Goal: Task Accomplishment & Management: Manage account settings

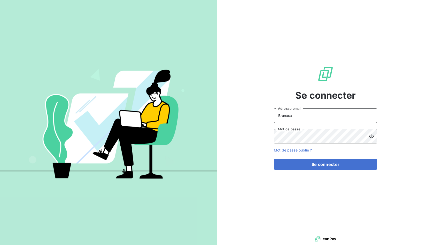
click at [299, 119] on input "Brunaux" at bounding box center [325, 116] width 103 height 14
type input "[EMAIL_ADDRESS][DOMAIN_NAME]"
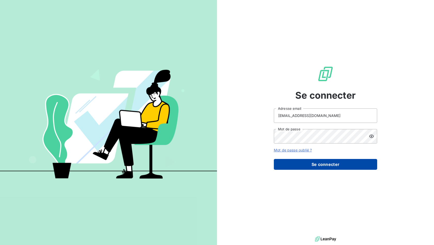
click at [317, 169] on button "Se connecter" at bounding box center [325, 164] width 103 height 11
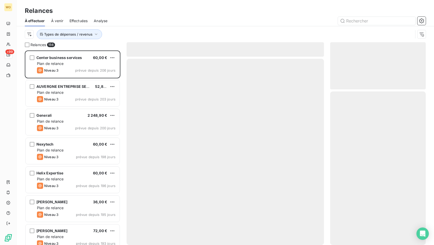
scroll to position [191, 91]
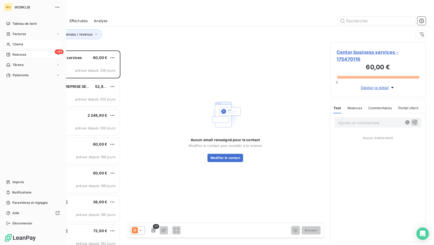
click at [10, 44] on icon at bounding box center [8, 44] width 4 height 4
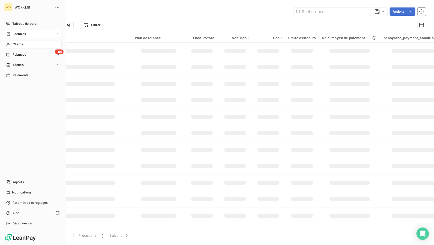
click at [23, 33] on span "Factures" at bounding box center [19, 34] width 13 height 5
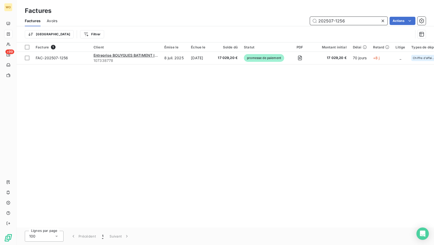
click at [324, 18] on input "202507-1256" at bounding box center [348, 21] width 77 height 8
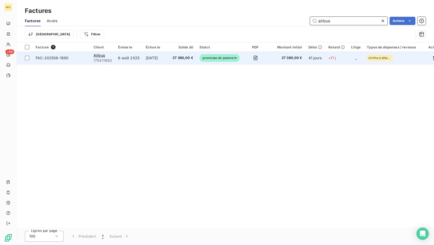
type input "airbus"
click at [68, 57] on span "FAC-202508-1690" at bounding box center [62, 57] width 52 height 5
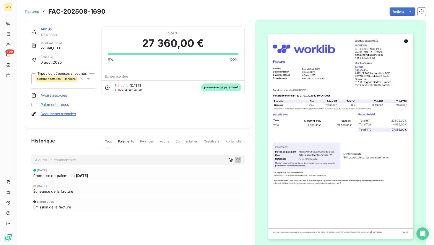
click at [211, 87] on span "promesse de paiement" at bounding box center [221, 88] width 40 height 8
drag, startPoint x: 211, startPoint y: 87, endPoint x: 188, endPoint y: 87, distance: 22.7
click at [201, 88] on span "promesse de paiement" at bounding box center [221, 88] width 40 height 8
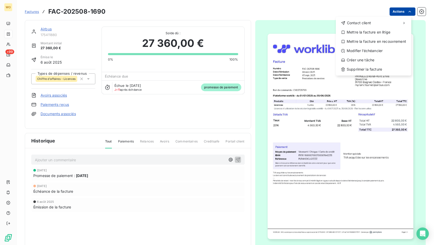
click at [394, 12] on html "WO +99 Factures FAC-202508-1690 Actions Contact client Mettre la facture en lit…" at bounding box center [217, 122] width 434 height 245
click at [385, 49] on div "Modifier l’échéancier" at bounding box center [373, 51] width 71 height 8
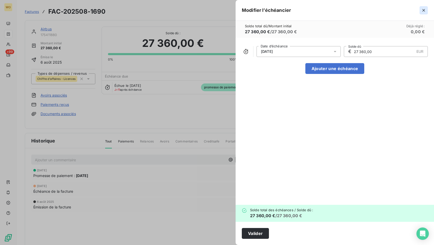
click at [423, 10] on icon "button" at bounding box center [423, 10] width 3 height 3
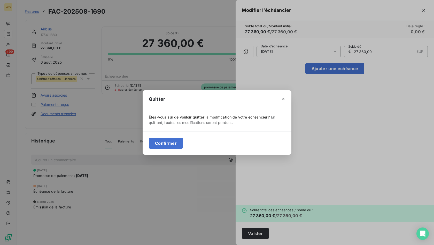
click at [182, 137] on div "Confirmer" at bounding box center [216, 143] width 149 height 23
drag, startPoint x: 182, startPoint y: 140, endPoint x: 178, endPoint y: 141, distance: 4.3
click at [181, 140] on div "Confirmer" at bounding box center [216, 143] width 149 height 23
click at [175, 141] on button "Confirmer" at bounding box center [166, 143] width 34 height 11
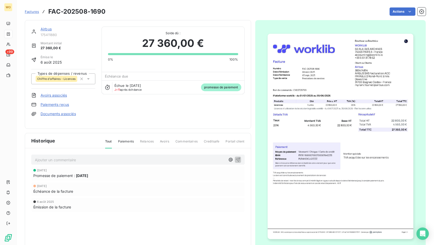
click at [416, 231] on div at bounding box center [340, 136] width 171 height 233
click at [419, 232] on div "Open Intercom Messenger" at bounding box center [423, 234] width 14 height 14
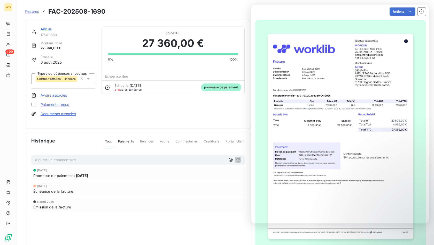
click at [227, 128] on div "Airbus 175411880 Montant initial 27 360,00 € Émise le [DATE] Types de dépenses …" at bounding box center [138, 136] width 226 height 233
click at [217, 86] on span "promesse de paiement" at bounding box center [221, 88] width 40 height 8
drag, startPoint x: 171, startPoint y: 113, endPoint x: 105, endPoint y: 104, distance: 66.2
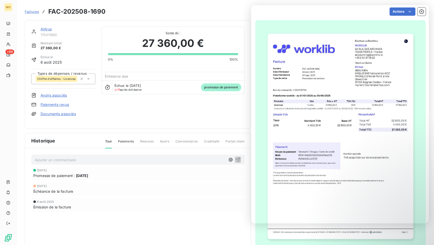
click at [166, 113] on div "Airbus 175411880 Montant initial 27 360,00 € Émise le [DATE] Types de dépenses …" at bounding box center [137, 75] width 213 height 96
click at [127, 139] on span "Paiements" at bounding box center [126, 143] width 16 height 9
click at [100, 170] on div "[DATE] Promesse de paiement : [DATE]" at bounding box center [137, 174] width 209 height 10
click at [229, 139] on span "Portail client" at bounding box center [234, 143] width 19 height 9
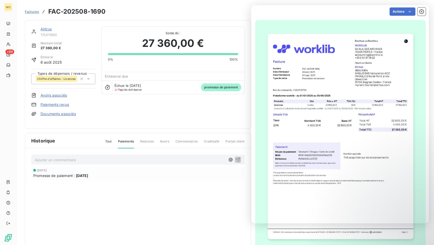
click at [209, 139] on span "Creditsafe" at bounding box center [212, 143] width 16 height 9
click at [188, 139] on span "Commentaires" at bounding box center [186, 143] width 22 height 9
click at [158, 141] on div "Tout Paiements Relances Avoirs Commentaires Creditsafe Portail client" at bounding box center [172, 143] width 146 height 9
click at [145, 139] on span "Relances" at bounding box center [147, 143] width 14 height 9
click at [123, 139] on span "Paiements" at bounding box center [126, 143] width 16 height 9
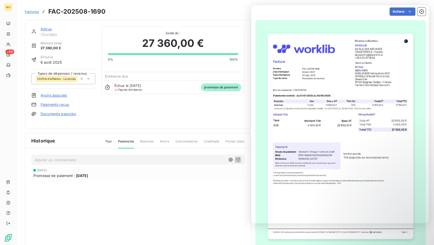
click at [106, 139] on span "Tout" at bounding box center [108, 143] width 7 height 9
drag, startPoint x: 121, startPoint y: 139, endPoint x: 128, endPoint y: 139, distance: 7.0
click at [125, 139] on span "Paiements" at bounding box center [126, 143] width 16 height 9
click at [155, 139] on div "Tout Paiements Relances Avoirs Commentaires Creditsafe Portail client" at bounding box center [172, 143] width 146 height 9
click at [146, 139] on span "Relances" at bounding box center [147, 143] width 14 height 9
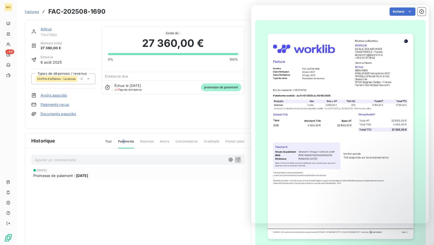
click at [122, 139] on span "Paiements" at bounding box center [126, 143] width 16 height 9
click at [151, 139] on span "Relances" at bounding box center [147, 143] width 14 height 9
click at [118, 139] on span "Paiements" at bounding box center [126, 143] width 16 height 9
drag, startPoint x: 101, startPoint y: 173, endPoint x: 88, endPoint y: 173, distance: 13.4
click at [91, 173] on div "Promesse de paiement : [DATE]" at bounding box center [137, 175] width 209 height 5
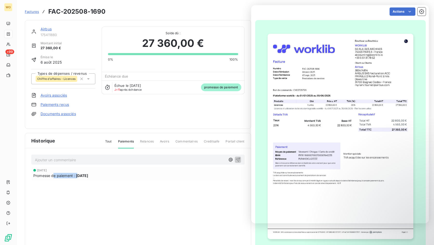
drag, startPoint x: 55, startPoint y: 173, endPoint x: 80, endPoint y: 178, distance: 25.8
click at [80, 178] on div "[DATE] Promesse de paiement : [DATE]" at bounding box center [137, 184] width 213 height 34
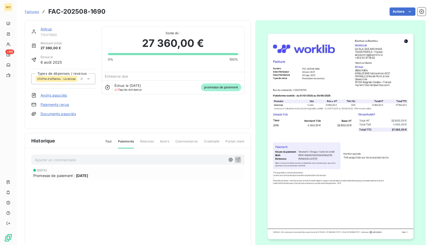
click at [226, 87] on span "promesse de paiement" at bounding box center [221, 88] width 40 height 8
click at [226, 90] on span "promesse de paiement" at bounding box center [221, 88] width 40 height 8
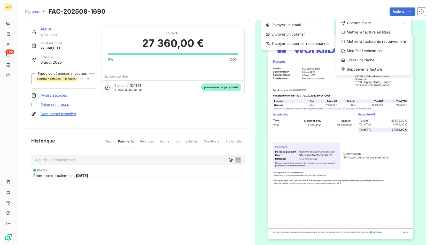
click at [56, 105] on html "WO +99 Factures FAC-202508-1690 Actions Contact client Envoyer un email Envoyer…" at bounding box center [217, 122] width 434 height 245
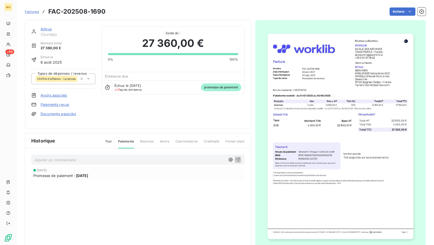
click at [56, 105] on link "Paiements reçus" at bounding box center [55, 104] width 28 height 5
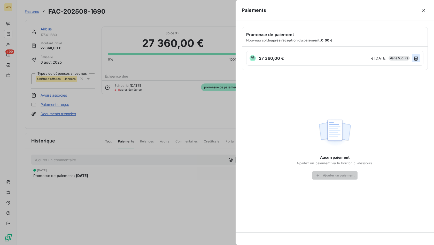
click at [416, 58] on icon "button" at bounding box center [415, 58] width 5 height 5
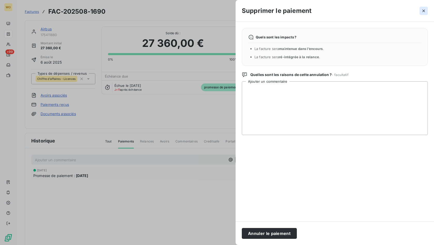
click at [423, 12] on icon "button" at bounding box center [423, 10] width 5 height 5
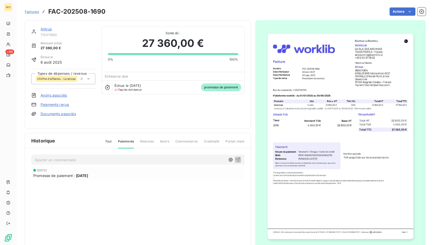
click at [88, 175] on span "[DATE]" at bounding box center [82, 175] width 12 height 5
click at [101, 139] on div "Tout Paiements Relances Avoirs Commentaires Creditsafe Portail client" at bounding box center [172, 143] width 146 height 9
click at [103, 139] on div "Tout Paiements Relances Avoirs Commentaires Creditsafe Portail client" at bounding box center [172, 143] width 146 height 9
click at [105, 139] on span "Tout" at bounding box center [108, 143] width 7 height 9
drag, startPoint x: 58, startPoint y: 169, endPoint x: 79, endPoint y: 172, distance: 21.5
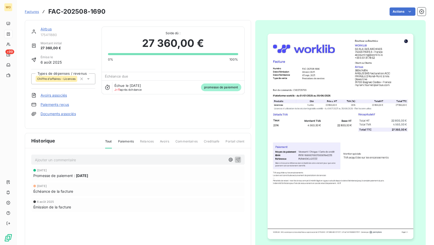
click at [75, 171] on div "[DATE] Promesse de paiement : [DATE]" at bounding box center [137, 174] width 209 height 10
drag, startPoint x: 79, startPoint y: 172, endPoint x: 91, endPoint y: 173, distance: 11.9
click at [80, 173] on span "[DATE]" at bounding box center [82, 175] width 12 height 5
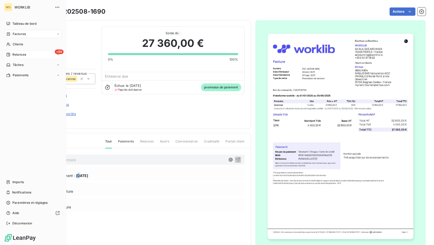
click at [17, 55] on span "Relances" at bounding box center [19, 54] width 14 height 5
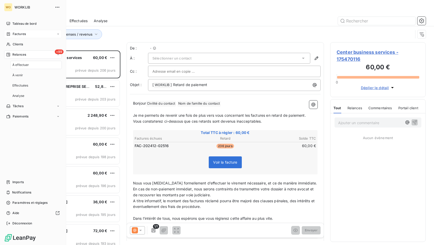
scroll to position [191, 91]
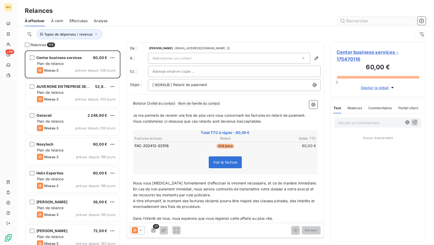
click at [391, 19] on input "text" at bounding box center [376, 21] width 77 height 8
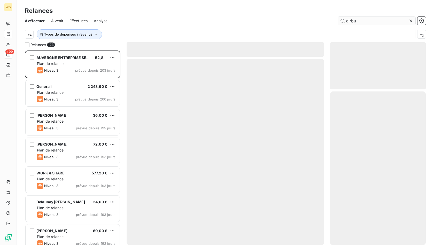
type input "airbus"
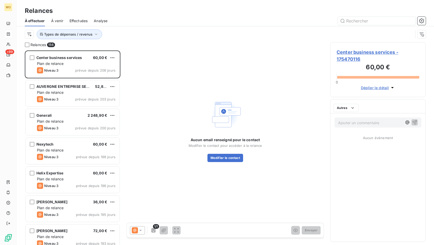
scroll to position [191, 91]
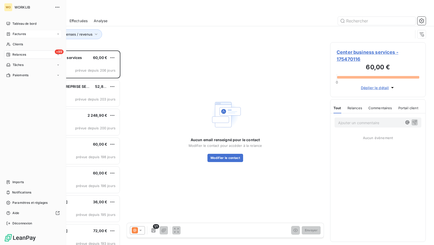
click at [9, 33] on icon at bounding box center [8, 34] width 4 height 4
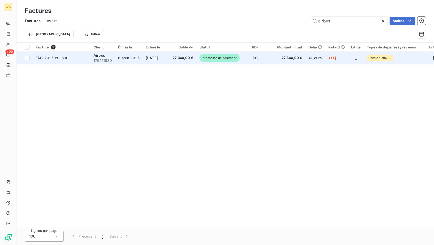
click at [210, 56] on span "promesse de paiement" at bounding box center [219, 58] width 40 height 8
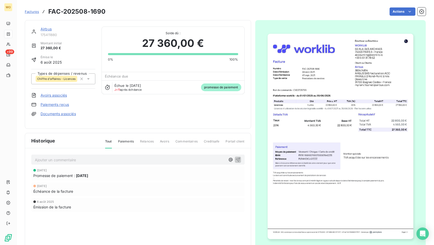
click at [58, 105] on link "Paiements reçus" at bounding box center [55, 104] width 28 height 5
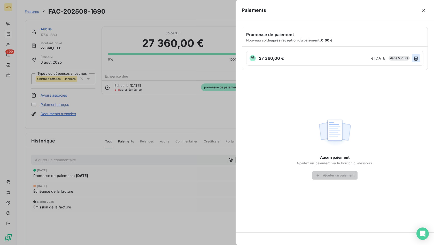
click at [414, 59] on icon "button" at bounding box center [415, 58] width 5 height 5
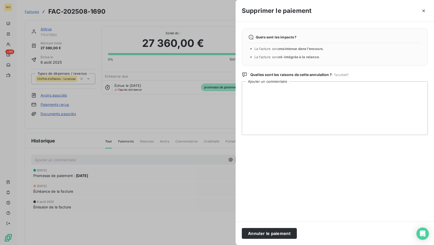
click at [267, 223] on div "Annuler le paiement" at bounding box center [334, 233] width 198 height 23
click at [266, 231] on button "Annuler le paiement" at bounding box center [269, 233] width 55 height 11
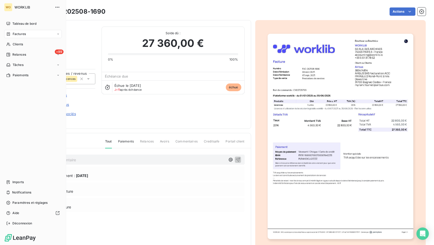
click at [16, 35] on span "Factures" at bounding box center [19, 34] width 13 height 5
click at [18, 43] on span "Factures" at bounding box center [18, 44] width 13 height 5
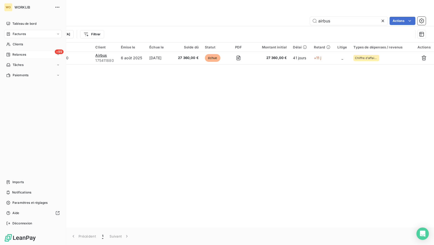
click at [13, 52] on span "Relances" at bounding box center [19, 54] width 14 height 5
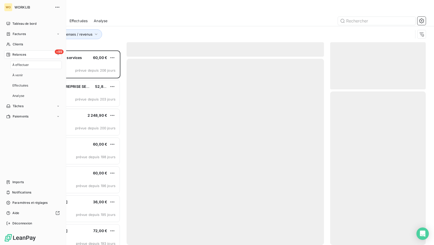
scroll to position [191, 91]
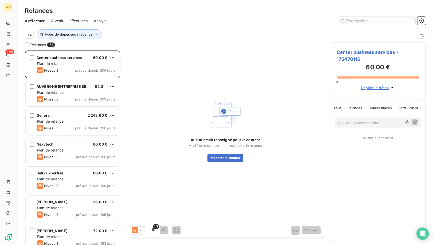
click at [353, 21] on input "text" at bounding box center [376, 21] width 77 height 8
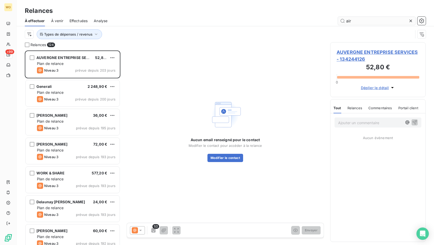
scroll to position [191, 91]
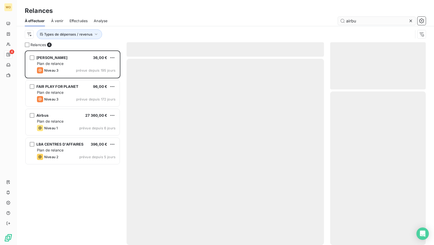
scroll to position [191, 91]
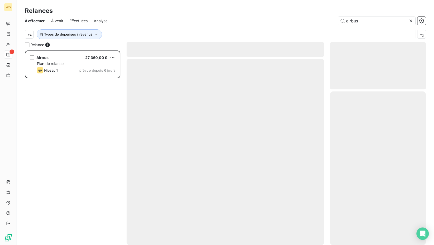
scroll to position [191, 91]
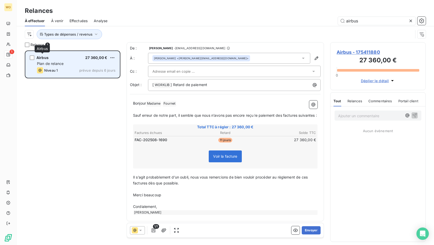
type input "airbus"
click at [44, 57] on span "Airbus" at bounding box center [42, 57] width 12 height 4
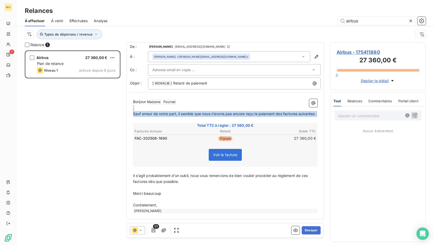
drag, startPoint x: 160, startPoint y: 100, endPoint x: 218, endPoint y: 116, distance: 60.4
click at [218, 116] on div "Bonjour Madame ﻿ Fournet ﻿ ﻿ ﻿ Sauf erreur de notre part, il semble que nous n’…" at bounding box center [225, 156] width 184 height 115
click at [218, 116] on p "Sauf erreur de notre part, il semble que nous n’avons pas encore reçu le paieme…" at bounding box center [225, 114] width 184 height 6
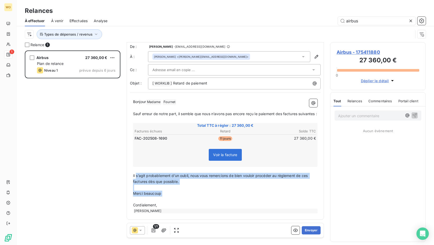
drag, startPoint x: 137, startPoint y: 175, endPoint x: 196, endPoint y: 203, distance: 65.7
click at [196, 203] on div "Bonjour Madame ﻿ Fournet ﻿ ﻿ ﻿ Sauf erreur de notre part, il semble que nous n’…" at bounding box center [225, 156] width 184 height 115
click at [196, 203] on p "Cordialement," at bounding box center [225, 206] width 184 height 6
drag, startPoint x: 196, startPoint y: 204, endPoint x: 184, endPoint y: 179, distance: 28.3
click at [184, 179] on div "Bonjour Madame ﻿ Fournet ﻿ ﻿ ﻿ Sauf erreur de notre part, il semble que nous n’…" at bounding box center [225, 156] width 184 height 115
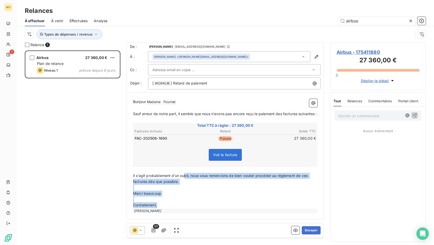
click at [184, 179] on p "Il s’agit probablement d’un oubli, nous vous remercions de bien vouloir procéde…" at bounding box center [225, 179] width 184 height 12
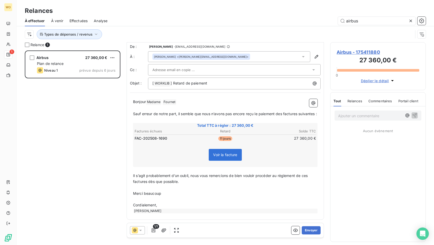
click at [140, 233] on icon at bounding box center [140, 230] width 5 height 5
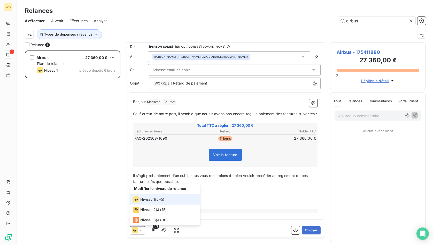
click at [140, 233] on icon at bounding box center [140, 230] width 5 height 5
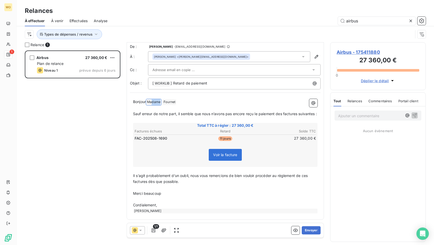
drag, startPoint x: 152, startPoint y: 99, endPoint x: 177, endPoint y: 113, distance: 27.9
click at [177, 113] on div "Bonjour Madame ﻿ Fournet ﻿ ﻿ ﻿ Sauf erreur de notre part, il semble que nous n’…" at bounding box center [225, 156] width 184 height 115
click at [177, 113] on p "Sauf erreur de notre part, il semble que nous n’avons pas encore reçu le paieme…" at bounding box center [225, 114] width 184 height 6
click at [221, 105] on p "﻿" at bounding box center [225, 108] width 184 height 6
click at [214, 112] on span "Sauf erreur de notre part, il semble que nous n’avons pas encore reçu le paieme…" at bounding box center [225, 114] width 184 height 4
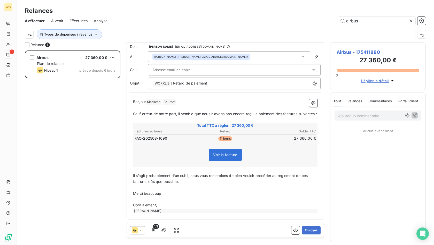
click at [215, 112] on span "Sauf erreur de notre part, il semble que nous n’avons pas encore reçu le paieme…" at bounding box center [225, 114] width 184 height 4
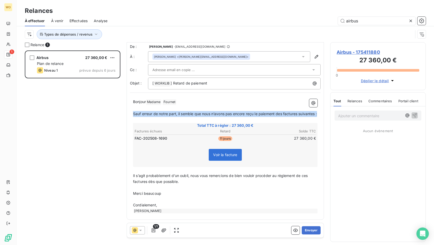
click at [215, 112] on span "Sauf erreur de notre part, il semble que nous n’avons pas encore reçu le paieme…" at bounding box center [225, 114] width 184 height 4
copy span "Sauf erreur de notre part, il semble que nous n’avons pas encore reçu le paieme…"
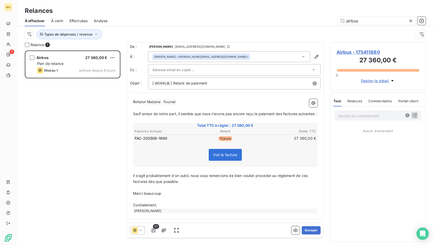
click at [183, 105] on div "Bonjour Madame ﻿ Fournet ﻿ ﻿ ﻿ Sauf erreur de notre part, il semble que nous n’…" at bounding box center [225, 156] width 184 height 115
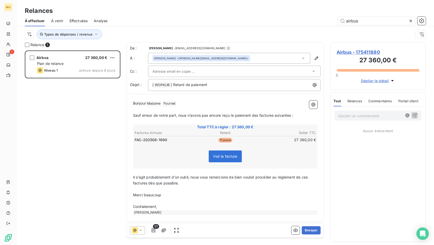
scroll to position [0, 0]
click at [256, 114] on span "Sauf erreur de notre part, nous n’avons pas encore reçu le paiement des facture…" at bounding box center [213, 115] width 160 height 4
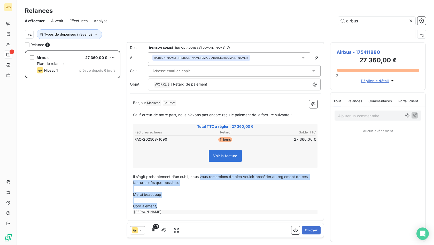
drag, startPoint x: 201, startPoint y: 177, endPoint x: 200, endPoint y: 204, distance: 27.6
click at [200, 204] on div "Bonjour Madame ﻿ Fournet ﻿ ﻿ ﻿ Sauf erreur de notre part, nous n’avons pas enco…" at bounding box center [225, 157] width 184 height 115
click at [200, 204] on p "Cordialement," at bounding box center [225, 207] width 184 height 6
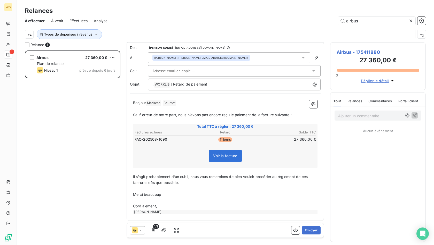
click at [298, 178] on span "Il s’agit probablement d’un oubli, nous vous remercions de bien vouloir procéde…" at bounding box center [221, 180] width 176 height 10
click at [293, 230] on icon "button" at bounding box center [295, 230] width 5 height 3
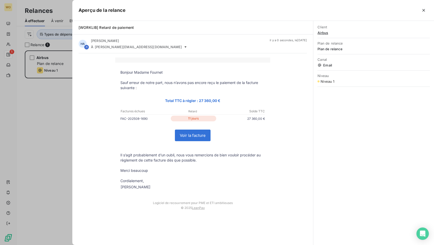
drag, startPoint x: 121, startPoint y: 73, endPoint x: 219, endPoint y: 186, distance: 149.6
click at [219, 186] on tbody "Bonjour Madame Fournet Sauf erreur de notre part, nous n’avons pas encore reçu …" at bounding box center [192, 130] width 155 height 121
click at [219, 186] on td "[PERSON_NAME]" at bounding box center [192, 187] width 155 height 7
drag, startPoint x: 151, startPoint y: 202, endPoint x: 236, endPoint y: 210, distance: 84.7
click at [236, 210] on tbody "Logiciel de recouvrement pour PME et ETI ambitieuses © 2025 LeanPay" at bounding box center [192, 205] width 155 height 19
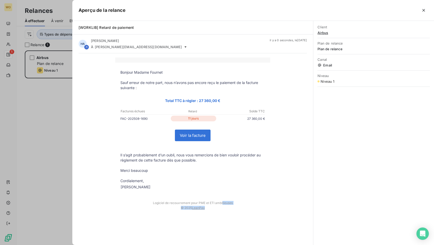
click at [236, 210] on td "© 2025 LeanPay" at bounding box center [192, 210] width 155 height 10
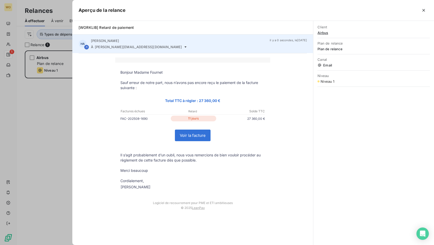
click at [183, 47] on icon at bounding box center [185, 47] width 4 height 4
click at [183, 46] on icon at bounding box center [185, 47] width 4 height 4
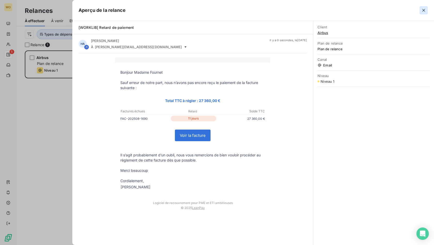
click at [423, 10] on icon "button" at bounding box center [423, 10] width 3 height 3
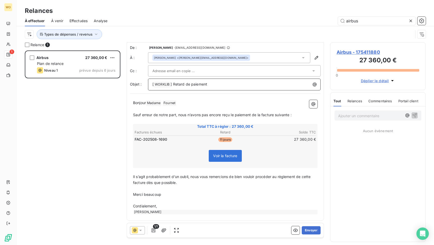
click at [199, 84] on span "] Retard de paiement" at bounding box center [188, 84] width 37 height 4
drag, startPoint x: 173, startPoint y: 84, endPoint x: 230, endPoint y: 87, distance: 57.9
click at [230, 87] on p "[ WORKLIB ﻿ ] Retard de paiement" at bounding box center [235, 85] width 166 height 6
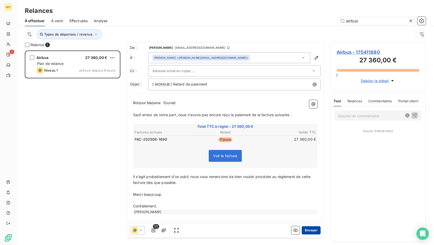
click at [305, 231] on button "Envoyer" at bounding box center [310, 231] width 19 height 8
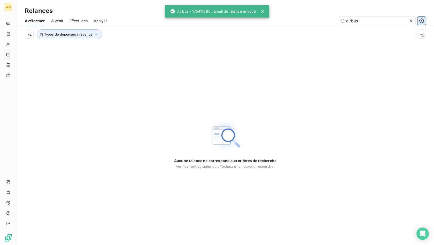
click at [417, 22] on button "button" at bounding box center [421, 21] width 8 height 8
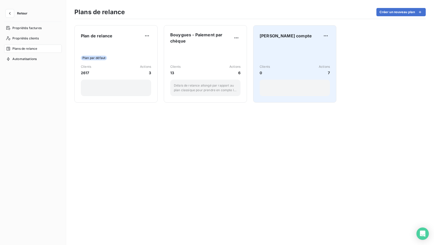
click at [271, 44] on div "Clients 0 Actions 7" at bounding box center [294, 70] width 70 height 52
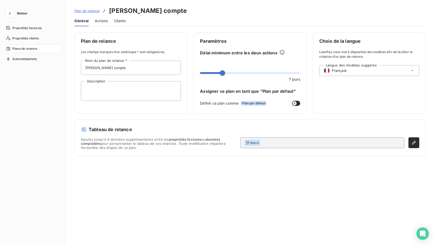
click at [115, 21] on span "Clients" at bounding box center [120, 20] width 12 height 5
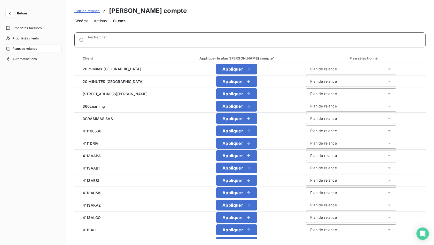
click at [108, 42] on input "Rechercher" at bounding box center [256, 41] width 337 height 5
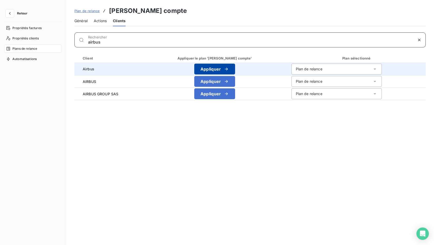
type input "airbus"
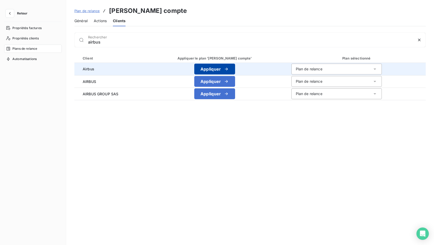
click at [208, 67] on button "Appliquer" at bounding box center [214, 69] width 41 height 11
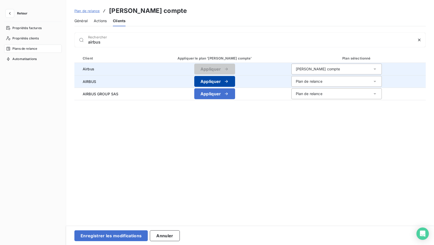
click at [207, 80] on button "Appliquer" at bounding box center [214, 81] width 41 height 11
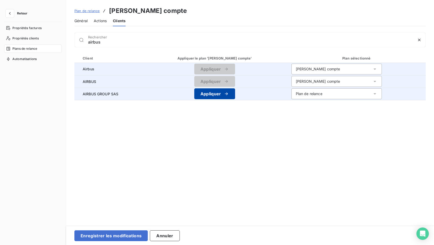
click at [205, 91] on button "Appliquer" at bounding box center [214, 94] width 41 height 11
click at [77, 21] on span "Général" at bounding box center [80, 20] width 13 height 5
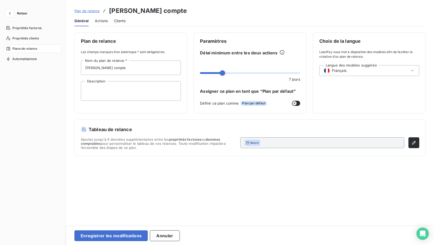
click at [98, 22] on span "Actions" at bounding box center [101, 20] width 13 height 5
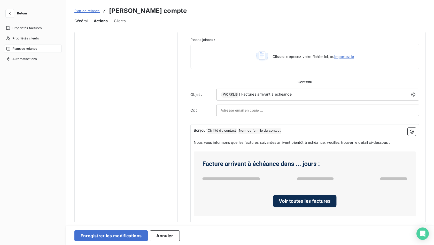
scroll to position [236, 0]
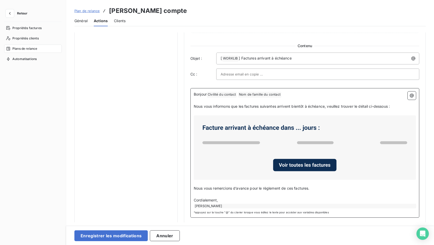
click at [264, 107] on span "Nous vous informons que les factures suivantes arrivent bientôt à échéance, veu…" at bounding box center [292, 106] width 196 height 4
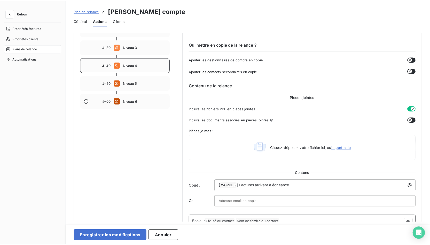
scroll to position [0, 0]
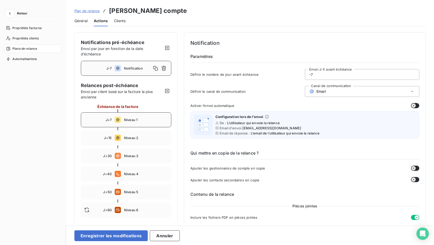
click at [137, 122] on span "Niveau 1" at bounding box center [146, 120] width 44 height 4
type input "7"
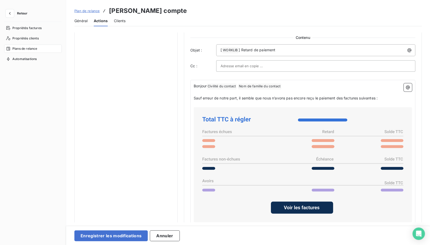
scroll to position [263, 0]
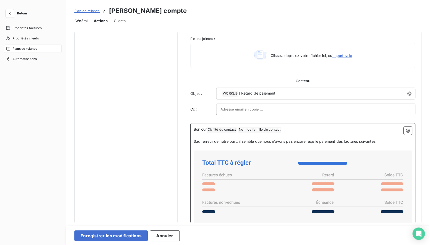
click at [244, 142] on span "Sauf erreur de notre part, il semble que nous n’avons pas encore reçu le paieme…" at bounding box center [286, 141] width 184 height 4
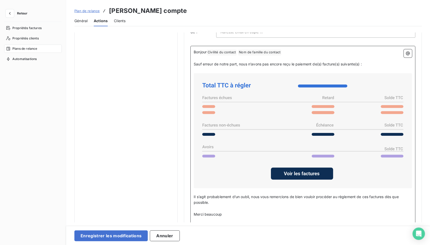
scroll to position [366, 0]
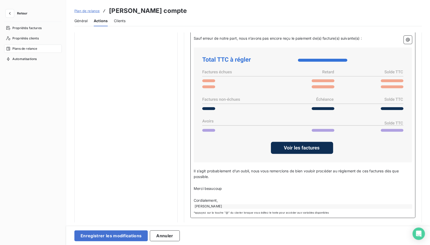
click at [269, 169] on span "Il s’agit probablement d’un oubli, nous vous remercions de bien vouloir procéde…" at bounding box center [297, 174] width 206 height 10
click at [363, 171] on span "Il s’agit probablement d’un oubli, nous vous remercions de bien vouloir procéde…" at bounding box center [297, 174] width 206 height 10
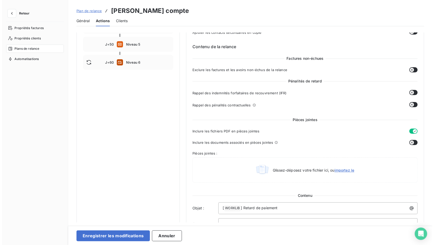
scroll to position [155, 0]
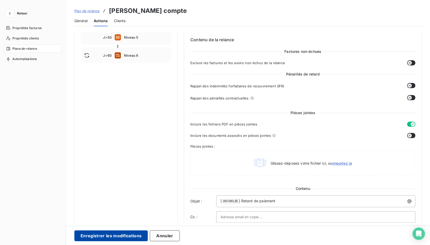
click at [136, 238] on button "Enregistrer les modifications" at bounding box center [110, 236] width 73 height 11
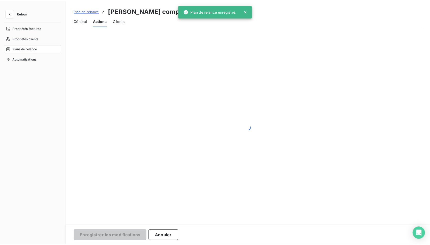
scroll to position [0, 0]
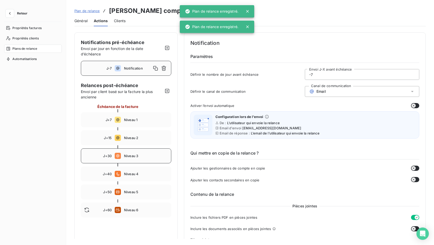
click at [131, 155] on span "Niveau 3" at bounding box center [146, 156] width 44 height 4
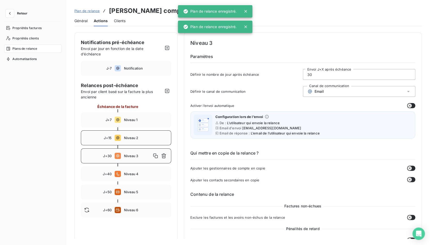
click at [131, 132] on div "J+15 Niveau 2" at bounding box center [126, 138] width 90 height 15
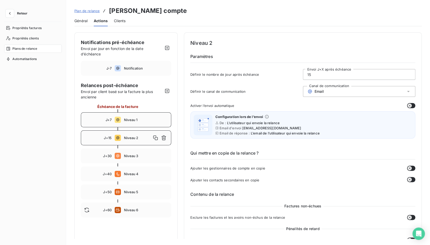
click at [138, 118] on span "Niveau 1" at bounding box center [146, 120] width 44 height 4
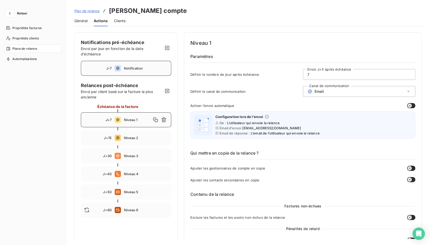
click at [137, 75] on div "J-7 Notification" at bounding box center [126, 68] width 90 height 15
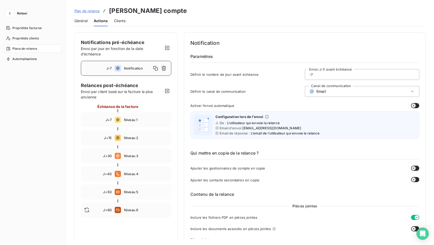
click at [238, 75] on span "Définir le nombre de jour avant échéance" at bounding box center [247, 75] width 114 height 4
click at [136, 117] on div "J+7 Niveau 1" at bounding box center [126, 120] width 90 height 15
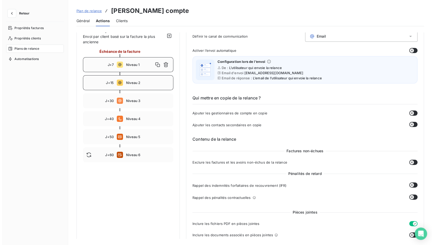
scroll to position [26, 0]
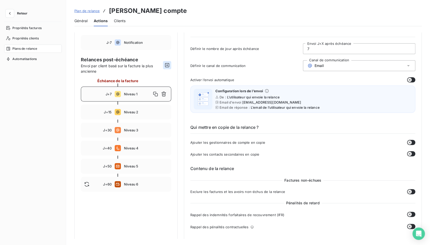
click at [168, 64] on icon "button" at bounding box center [166, 65] width 5 height 5
type input "70"
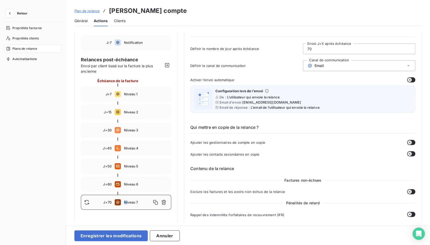
drag, startPoint x: 123, startPoint y: 205, endPoint x: 128, endPoint y: 217, distance: 12.8
drag, startPoint x: 144, startPoint y: 202, endPoint x: 124, endPoint y: 202, distance: 19.9
click at [139, 197] on div "J+70 Niveau 7" at bounding box center [126, 202] width 90 height 15
click at [119, 203] on icon at bounding box center [118, 203] width 6 height 6
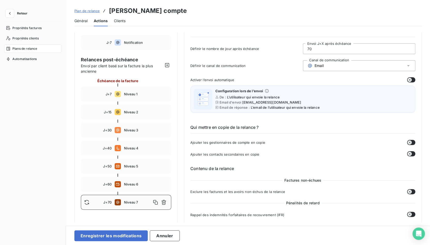
drag, startPoint x: 85, startPoint y: 200, endPoint x: 91, endPoint y: 208, distance: 9.6
click at [91, 208] on div "J+70 Niveau 7" at bounding box center [126, 202] width 90 height 15
click at [165, 202] on icon "button" at bounding box center [163, 202] width 5 height 5
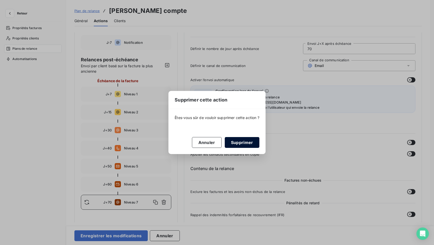
click at [233, 143] on button "Supprimer" at bounding box center [242, 142] width 35 height 11
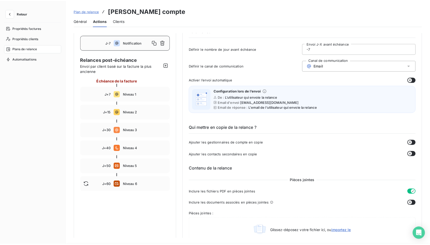
scroll to position [0, 0]
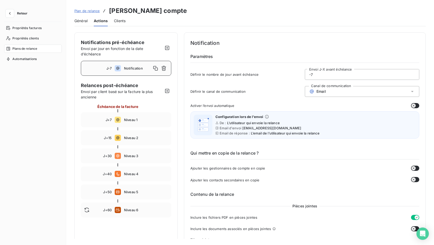
click at [127, 108] on span "Échéance de la facture" at bounding box center [117, 106] width 41 height 5
click at [120, 105] on span "Échéance de la facture" at bounding box center [117, 106] width 41 height 5
click at [120, 93] on span "Envoi par client basé sur la facture la plus ancienne" at bounding box center [122, 94] width 82 height 11
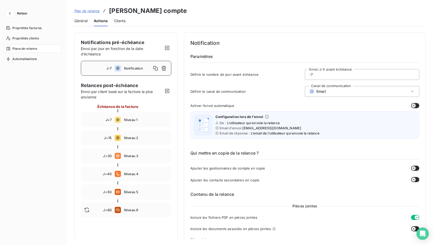
click at [97, 70] on div "J-7" at bounding box center [97, 68] width 27 height 4
click at [100, 80] on div "Notifications pré-échéance Envoi par jour en fonction de la date d’échéance J-7…" at bounding box center [125, 247] width 103 height 428
click at [98, 91] on span "Envoi par client basé sur la facture la plus ancienne" at bounding box center [122, 94] width 82 height 11
click at [141, 93] on span "Envoi par client basé sur la facture la plus ancienne" at bounding box center [122, 94] width 82 height 11
click at [170, 91] on button "button" at bounding box center [167, 91] width 8 height 8
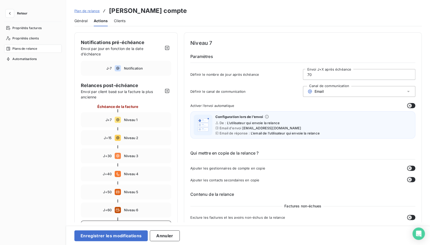
drag, startPoint x: 314, startPoint y: 75, endPoint x: 287, endPoint y: 75, distance: 27.4
click at [287, 75] on div "Définir le nombre de jour après échéance 70 Envoi J+X après échéance" at bounding box center [302, 76] width 225 height 14
type input "1"
click at [285, 91] on span "Définir le canal de communication" at bounding box center [246, 92] width 113 height 4
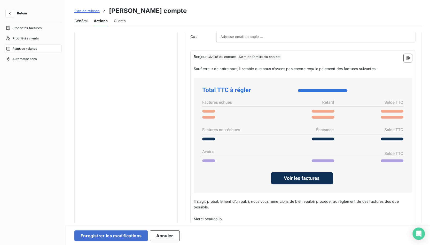
scroll to position [258, 0]
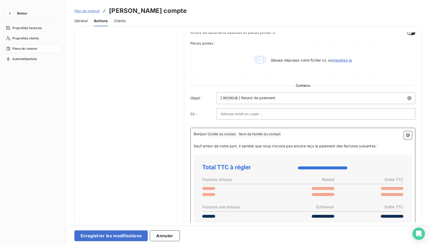
click at [286, 139] on p "﻿" at bounding box center [303, 141] width 218 height 6
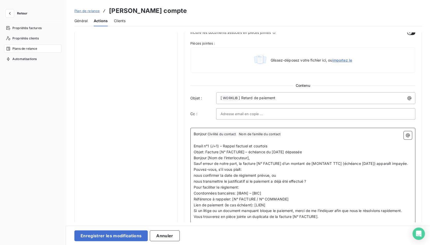
click at [260, 144] on p "Email n°1 (J+1) – Rappel factuel et courtois" at bounding box center [303, 147] width 218 height 6
click at [230, 150] on span "Objet: Facture [N° FACTURE] – échéance du [DATE] dépassée" at bounding box center [248, 152] width 108 height 4
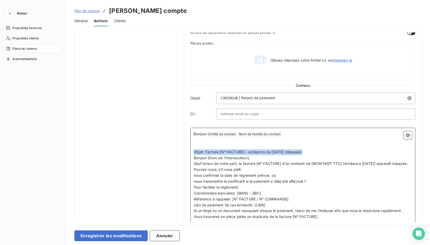
click at [231, 150] on span "Objet: Facture [N° FACTURE] – échéance du [DATE] dépassée" at bounding box center [248, 152] width 108 height 4
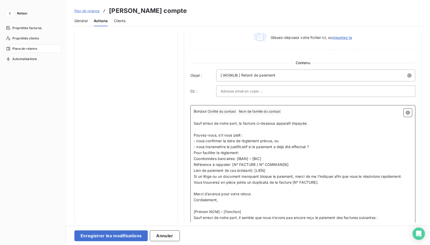
scroll to position [254, 0]
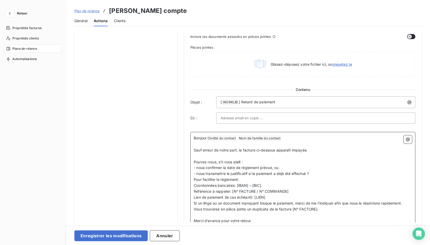
click at [228, 181] on span "Pour faciliter le règlement:" at bounding box center [216, 180] width 45 height 4
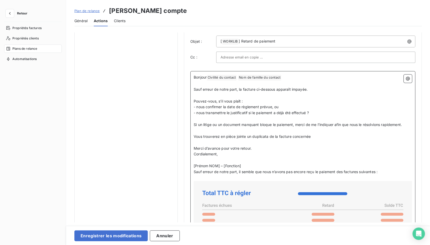
scroll to position [383, 0]
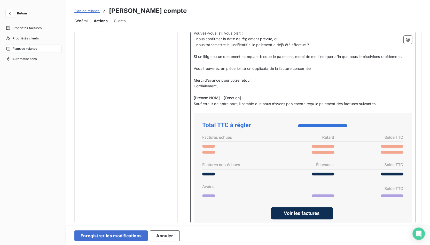
click at [228, 181] on icon at bounding box center [303, 170] width 214 height 111
drag, startPoint x: 245, startPoint y: 140, endPoint x: 240, endPoint y: 59, distance: 81.2
click at [240, 59] on div "Bonjour Civilité du contact ﻿ Nom de famille du contact ﻿ ﻿ ﻿ Sauf erreur de no…" at bounding box center [303, 140] width 218 height 268
drag, startPoint x: 239, startPoint y: 142, endPoint x: 211, endPoint y: 68, distance: 78.6
click at [211, 68] on div "Bonjour Civilité du contact ﻿ Nom de famille du contact ﻿ ﻿ ﻿ Sauf erreur de no…" at bounding box center [303, 140] width 218 height 268
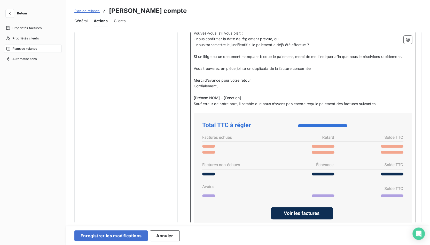
click at [226, 132] on icon at bounding box center [303, 170] width 214 height 111
click at [258, 62] on p "﻿" at bounding box center [303, 63] width 218 height 6
click at [317, 68] on p "Vous trouverez en pièce jointe un duplicata de la facture concernée" at bounding box center [303, 69] width 218 height 6
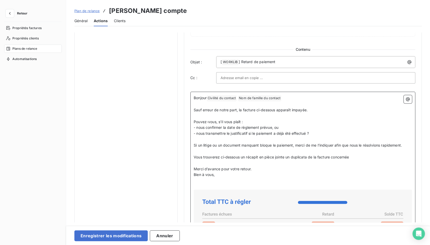
scroll to position [346, 0]
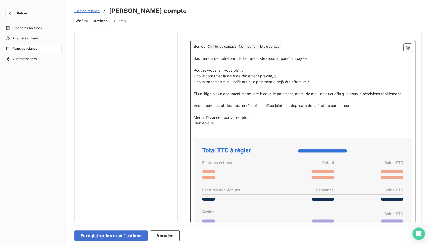
click at [311, 181] on icon at bounding box center [303, 195] width 214 height 111
drag, startPoint x: 299, startPoint y: 184, endPoint x: 277, endPoint y: 87, distance: 99.6
click at [277, 85] on div "Bonjour Civilité du contact ﻿ Nom de famille du contact ﻿ ﻿ ﻿ Sauf erreur de no…" at bounding box center [303, 172] width 218 height 256
click at [254, 156] on icon at bounding box center [303, 195] width 214 height 111
drag, startPoint x: 246, startPoint y: 172, endPoint x: 246, endPoint y: 168, distance: 4.4
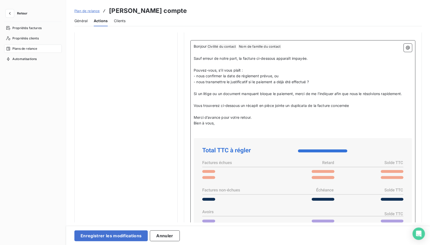
click at [246, 170] on icon at bounding box center [303, 195] width 214 height 111
click at [194, 94] on span "Si un litige ou un document manquant bloque le paiement, merci de me l’indiquer…" at bounding box center [298, 94] width 208 height 4
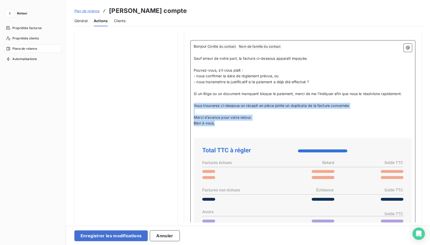
drag, startPoint x: 194, startPoint y: 106, endPoint x: 262, endPoint y: 122, distance: 69.9
click at [262, 122] on div "Bonjour Civilité du contact ﻿ Nom de famille du contact ﻿ ﻿ ﻿ Sauf erreur de no…" at bounding box center [303, 172] width 218 height 256
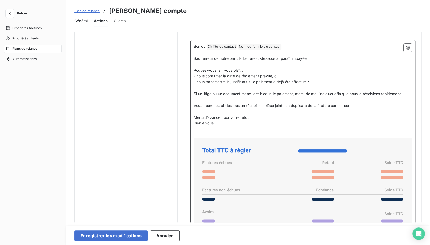
click at [262, 62] on p "﻿" at bounding box center [303, 65] width 218 height 6
click at [262, 59] on span "Sauf erreur de notre part, la facture ci-dessous apparaît impayée." at bounding box center [251, 58] width 114 height 4
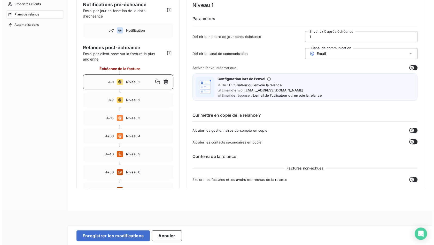
scroll to position [0, 0]
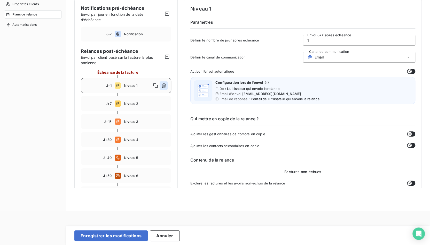
click at [165, 86] on icon "button" at bounding box center [163, 85] width 5 height 5
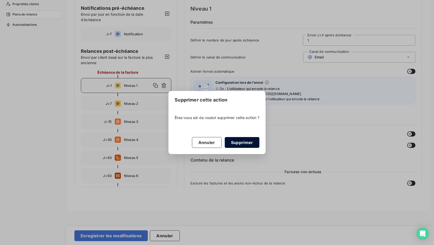
click at [236, 140] on button "Supprimer" at bounding box center [242, 142] width 35 height 11
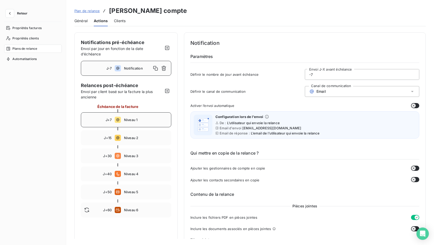
click at [146, 120] on span "Niveau 1" at bounding box center [146, 120] width 44 height 4
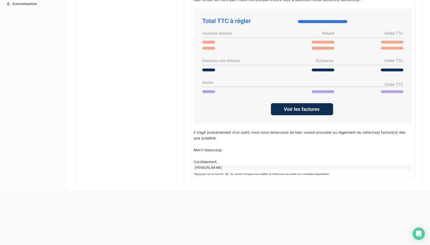
scroll to position [60, 0]
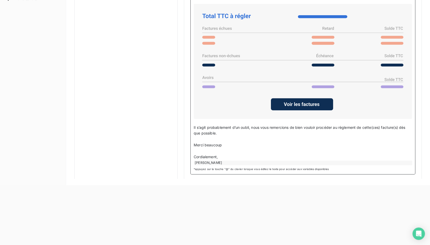
click at [242, 126] on span "Il s’agit probablement d’un oubli, nous vous remercions de bien vouloir procéde…" at bounding box center [300, 130] width 212 height 10
click at [238, 137] on p "﻿" at bounding box center [303, 140] width 218 height 6
click at [252, 128] on span "Il s’agit probablement d’un oubli, nous vous remercions de bien vouloir procéde…" at bounding box center [300, 130] width 212 height 10
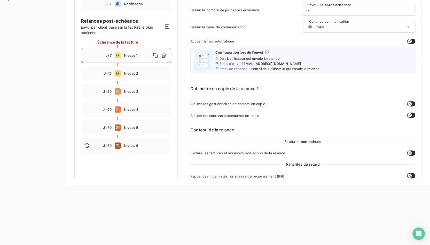
scroll to position [0, 0]
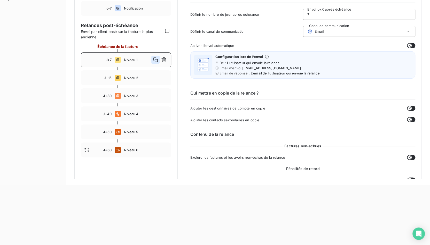
click at [157, 61] on icon "button" at bounding box center [155, 59] width 5 height 5
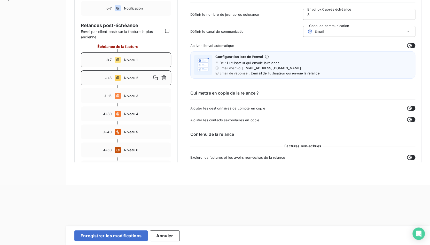
click at [150, 61] on span "Niveau 1" at bounding box center [146, 60] width 44 height 4
click at [150, 76] on span "Niveau 2" at bounding box center [146, 78] width 44 height 4
type input "8"
click at [333, 16] on input "8" at bounding box center [359, 14] width 112 height 10
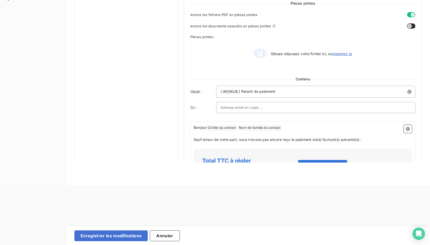
scroll to position [206, 0]
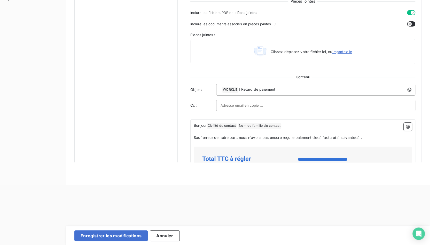
type input "1"
click at [243, 136] on span "Sauf erreur de notre part, nous n’avons pas encore reçu le paiement de(s) factu…" at bounding box center [278, 138] width 168 height 4
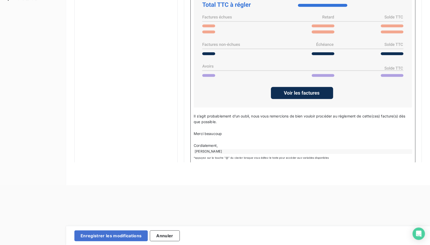
scroll to position [366, 0]
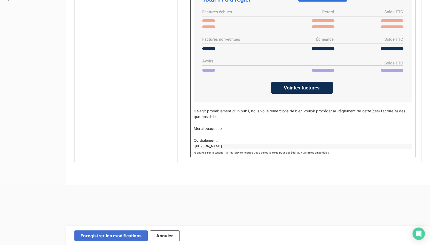
click at [236, 116] on p "Il s’agit probablement d’un oubli, nous vous remercions de bien vouloir procéde…" at bounding box center [303, 114] width 218 height 12
click at [242, 109] on span "Pourriez-vous nous transmettre la date de paiement , nous vous remercions de bi…" at bounding box center [296, 114] width 204 height 10
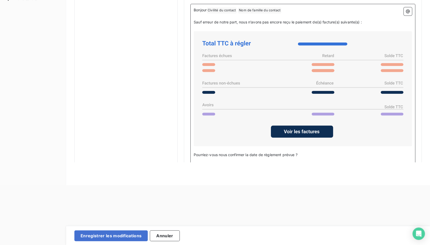
scroll to position [334, 0]
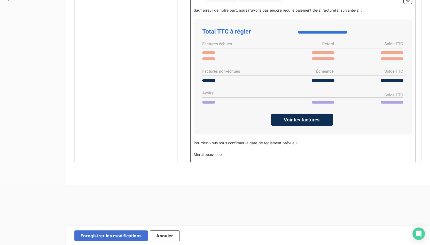
click at [227, 142] on span "Pourriez-vous nous confirmer la date de règlement prévue ?" at bounding box center [246, 143] width 104 height 4
click at [229, 148] on p "﻿" at bounding box center [303, 149] width 218 height 6
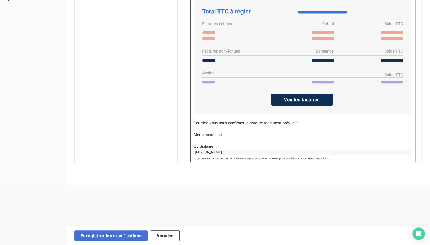
scroll to position [360, 0]
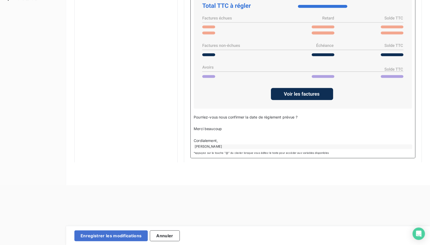
click at [226, 138] on p "Cordialement," at bounding box center [303, 141] width 218 height 6
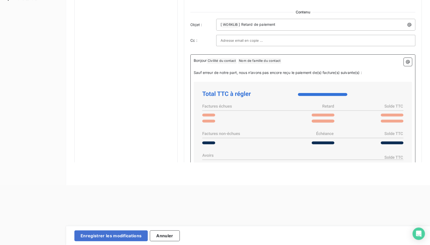
scroll to position [334, 0]
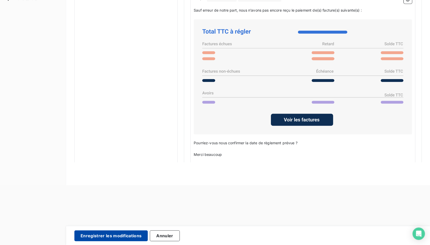
click at [141, 238] on button "Enregistrer les modifications" at bounding box center [110, 236] width 73 height 11
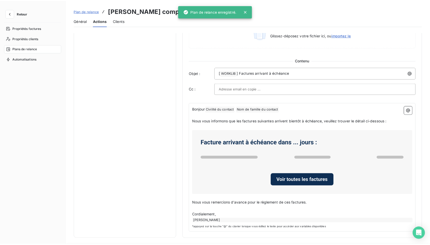
scroll to position [19, 0]
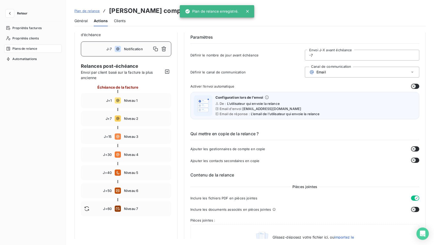
click at [136, 73] on span "Envoi par client basé sur la facture la plus ancienne" at bounding box center [122, 75] width 82 height 11
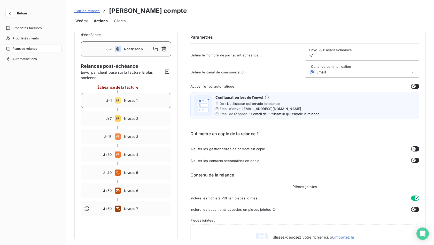
click at [149, 101] on span "Niveau 1" at bounding box center [146, 101] width 44 height 4
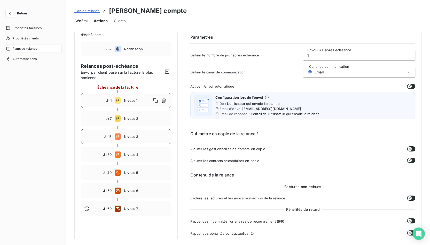
click at [137, 140] on div "J+15 Niveau 3" at bounding box center [126, 136] width 90 height 15
click at [131, 155] on span "Niveau 4" at bounding box center [146, 155] width 44 height 4
click at [130, 138] on span "Niveau 3" at bounding box center [146, 137] width 44 height 4
click at [130, 151] on div "J+30 Niveau 4" at bounding box center [126, 154] width 90 height 15
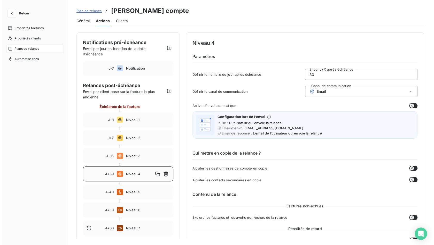
scroll to position [0, 0]
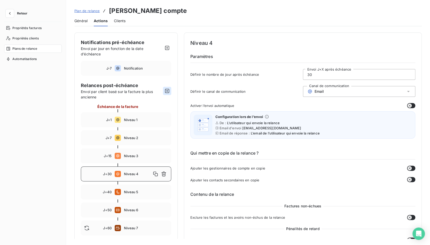
click at [167, 90] on icon "button" at bounding box center [167, 91] width 4 height 4
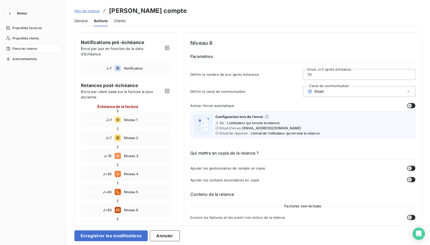
click at [340, 91] on div "Email" at bounding box center [359, 91] width 113 height 11
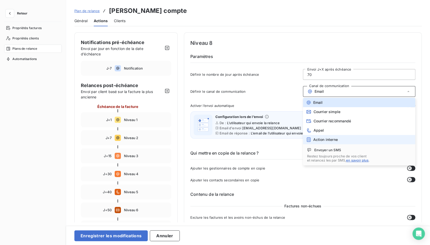
click at [327, 139] on span "Action interne" at bounding box center [325, 140] width 25 height 4
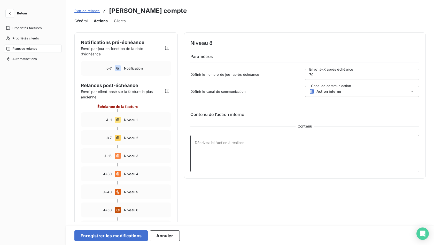
click at [262, 148] on textarea at bounding box center [304, 153] width 229 height 37
drag, startPoint x: 317, startPoint y: 74, endPoint x: 294, endPoint y: 75, distance: 23.0
click at [294, 75] on div "Définir le nombre de jour après échéance 70 Envoi J+X après échéance" at bounding box center [304, 76] width 229 height 14
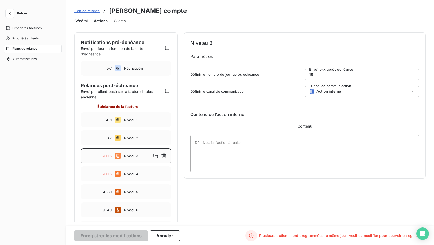
type input "15"
click at [281, 145] on textarea at bounding box center [304, 153] width 229 height 37
type textarea "Prévenir le CSM/AM associé au client pour traitement en direct avant la relance…"
click at [315, 76] on input "15" at bounding box center [362, 74] width 114 height 10
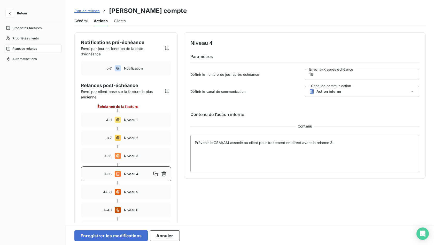
click at [315, 76] on input "16" at bounding box center [362, 74] width 114 height 10
click at [235, 210] on div "Niveau 4 Paramètres Définir le nombre de jour après échéance 16 Envoi J+X après…" at bounding box center [305, 147] width 242 height 228
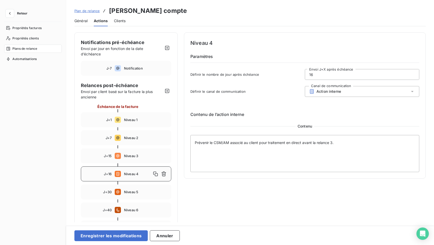
drag, startPoint x: 314, startPoint y: 77, endPoint x: 300, endPoint y: 76, distance: 14.2
click at [300, 76] on div "Définir le nombre de jour après échéance 16 Envoi J+X après échéance" at bounding box center [304, 76] width 229 height 14
type input "20"
click at [121, 235] on button "Enregistrer les modifications" at bounding box center [110, 236] width 73 height 11
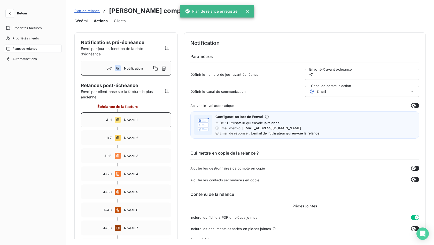
click at [125, 125] on div "J+1 Niveau 1" at bounding box center [126, 120] width 90 height 15
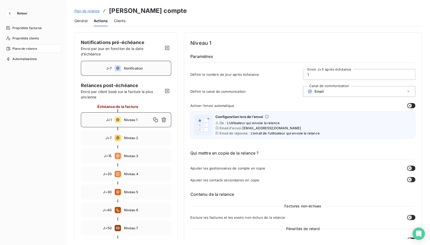
click at [130, 67] on span "Notification" at bounding box center [146, 68] width 44 height 4
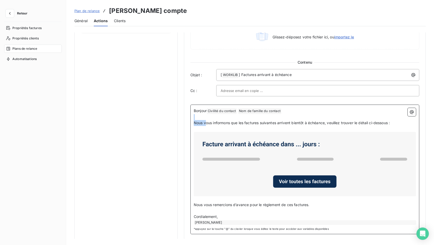
scroll to position [220, 0]
drag, startPoint x: 204, startPoint y: 120, endPoint x: 340, endPoint y: 122, distance: 135.8
click at [340, 122] on span "Nous vous informons que les factures suivantes arrivent bientôt à échéance, veu…" at bounding box center [292, 123] width 196 height 4
drag, startPoint x: 216, startPoint y: 204, endPoint x: 249, endPoint y: 214, distance: 34.3
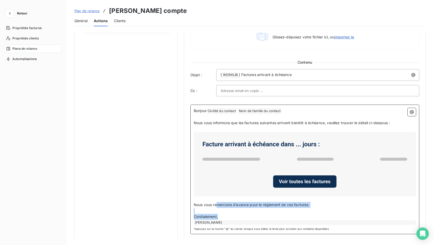
click at [249, 214] on div "Bonjour Civilité du contact ﻿ Nom de famille du contact ﻿ ﻿ ﻿ Nous vous informo…" at bounding box center [305, 166] width 222 height 117
click at [249, 214] on p "Cordialement," at bounding box center [305, 217] width 222 height 6
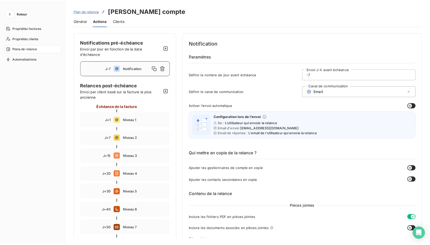
scroll to position [0, 0]
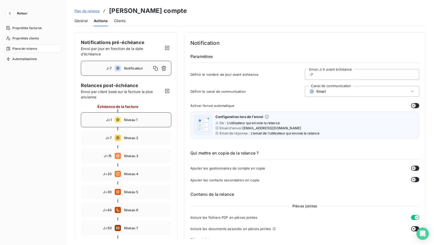
click at [130, 122] on div "J+1 Niveau 1" at bounding box center [126, 120] width 90 height 15
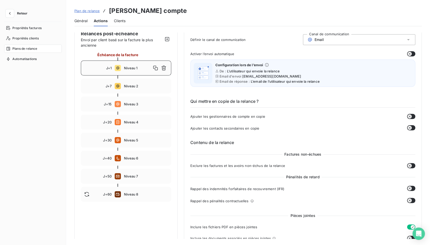
scroll to position [34, 0]
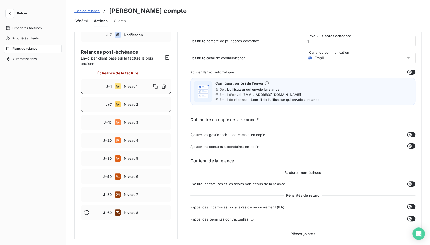
click at [158, 110] on div "J+7 Niveau 2" at bounding box center [126, 104] width 90 height 15
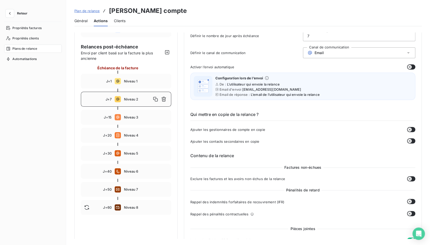
scroll to position [0, 0]
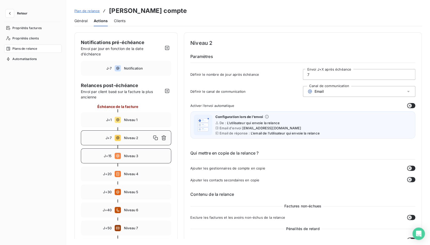
click at [130, 153] on div "J+15 Niveau 3" at bounding box center [126, 156] width 90 height 15
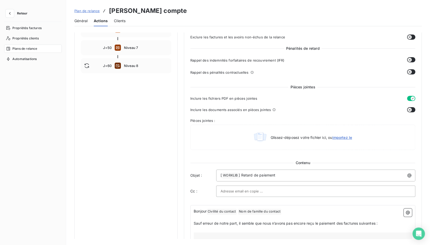
scroll to position [310, 0]
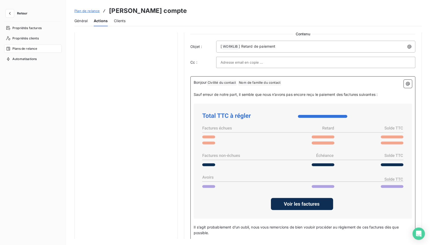
drag, startPoint x: 212, startPoint y: 97, endPoint x: 289, endPoint y: 99, distance: 76.7
click at [289, 99] on p "﻿" at bounding box center [303, 101] width 218 height 6
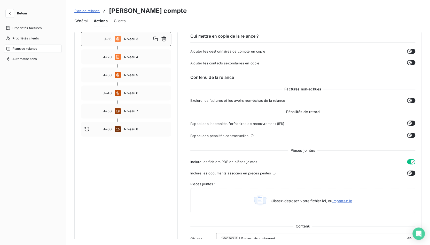
scroll to position [0, 0]
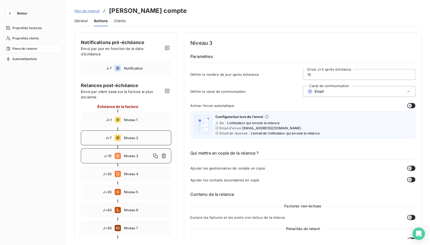
click at [131, 145] on div "J+7 Niveau 2" at bounding box center [126, 138] width 90 height 15
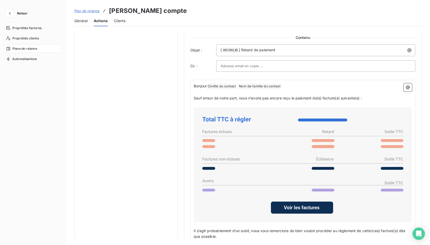
scroll to position [91, 0]
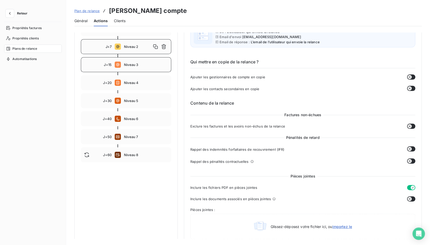
click at [128, 70] on div "J+15 Niveau 3" at bounding box center [126, 64] width 90 height 15
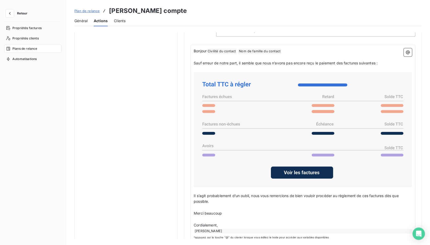
scroll to position [349, 0]
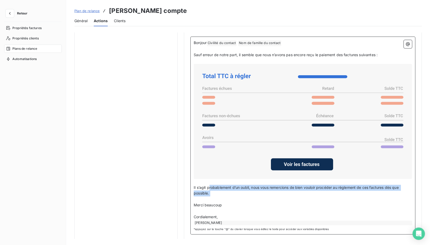
drag, startPoint x: 209, startPoint y: 185, endPoint x: 234, endPoint y: 196, distance: 27.0
click at [234, 196] on div "Bonjour Civilité du contact ﻿ Nom de famille du contact ﻿ ﻿ ﻿ Sauf erreur de no…" at bounding box center [303, 133] width 218 height 186
click at [234, 197] on p "﻿" at bounding box center [303, 200] width 218 height 6
drag, startPoint x: 196, startPoint y: 188, endPoint x: 225, endPoint y: 194, distance: 29.6
click at [225, 194] on p "Il s’agit probablement d’un oubli, nous vous remercions de bien vouloir procéde…" at bounding box center [303, 191] width 218 height 12
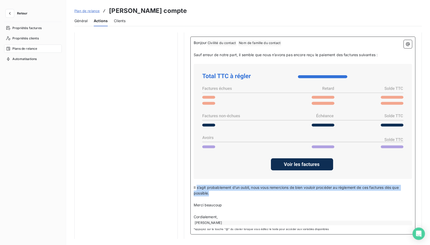
click at [225, 194] on p "Il s’agit probablement d’un oubli, nous vous remercions de bien vouloir procéde…" at bounding box center [303, 191] width 218 height 12
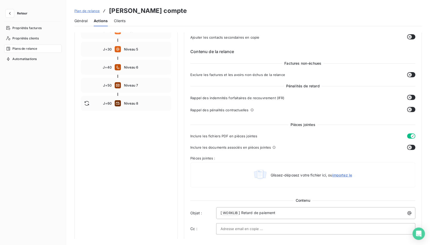
scroll to position [0, 0]
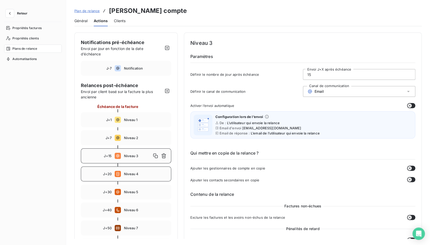
click at [148, 173] on span "Niveau 4" at bounding box center [146, 174] width 44 height 4
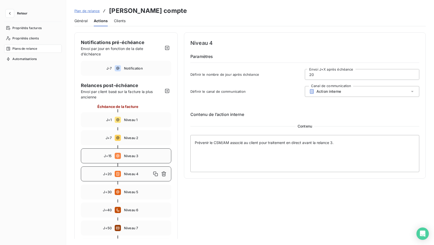
click at [128, 156] on span "Niveau 3" at bounding box center [146, 156] width 44 height 4
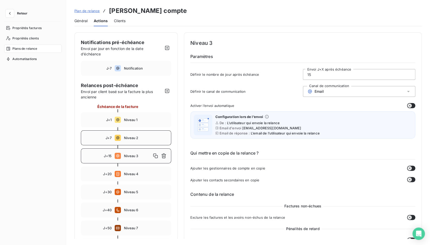
click at [128, 137] on span "Niveau 2" at bounding box center [146, 138] width 44 height 4
click at [128, 152] on div "J+15 Niveau 3" at bounding box center [126, 156] width 90 height 15
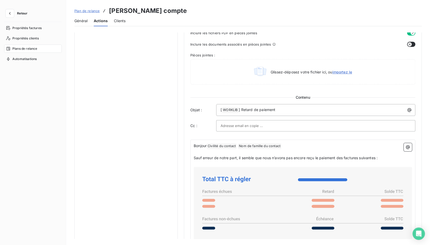
scroll to position [40, 0]
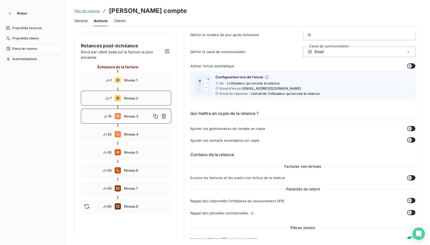
click at [132, 96] on div "J+7 Niveau 2" at bounding box center [126, 98] width 90 height 15
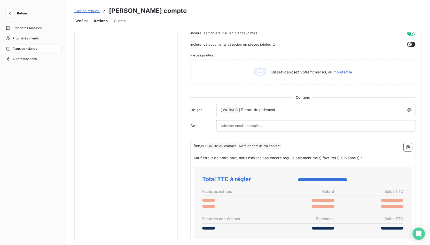
scroll to position [349, 0]
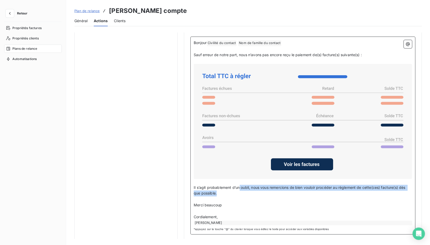
drag, startPoint x: 240, startPoint y: 185, endPoint x: 248, endPoint y: 194, distance: 11.9
click at [248, 194] on p "Il s’agit probablement d’un oubli, nous vous remercions de bien vouloir procéde…" at bounding box center [303, 191] width 218 height 12
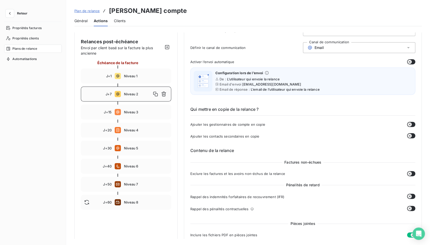
scroll to position [0, 0]
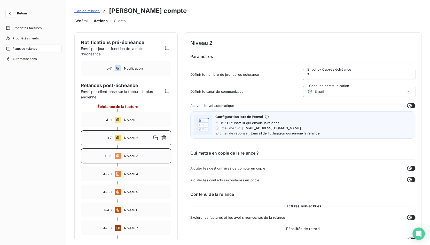
click at [142, 160] on div "J+15 Niveau 3" at bounding box center [126, 156] width 90 height 15
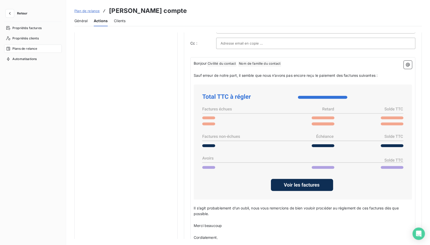
scroll to position [349, 0]
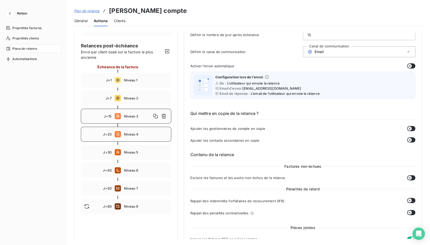
click at [148, 141] on div "J+20 Niveau 4" at bounding box center [126, 134] width 90 height 15
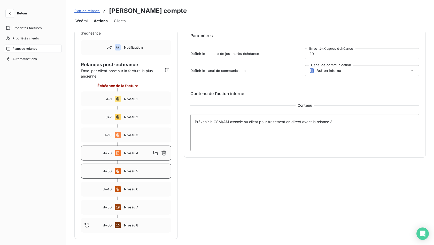
click at [151, 171] on span "Niveau 5" at bounding box center [146, 171] width 44 height 4
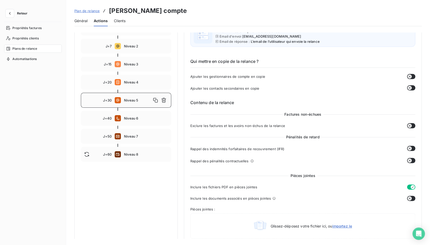
scroll to position [91, 0]
click at [131, 67] on span "Niveau 3" at bounding box center [146, 65] width 44 height 4
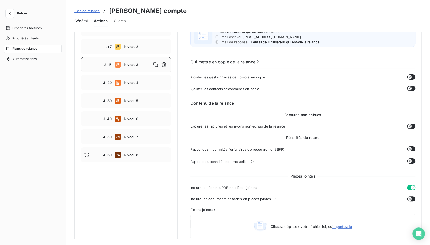
type input "15"
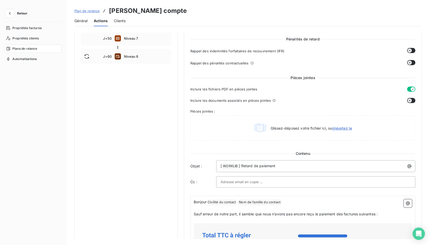
scroll to position [206, 0]
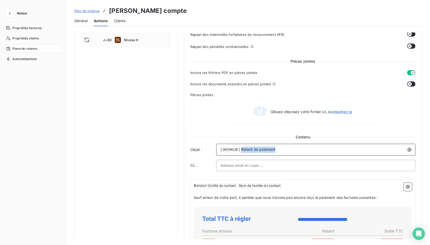
drag, startPoint x: 242, startPoint y: 149, endPoint x: 316, endPoint y: 148, distance: 74.9
click at [316, 148] on p "[ WORKLIB ﻿ ] Retard de paiement" at bounding box center [316, 150] width 193 height 6
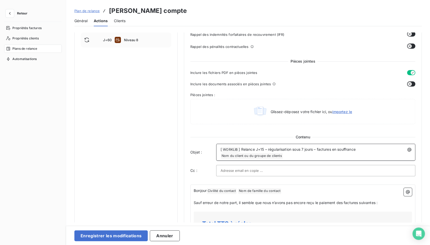
click at [255, 148] on span "] Relance J+15 – régularisation sous 7 jours – factures en souffrance" at bounding box center [296, 149] width 117 height 4
click at [258, 148] on span "] Relance J+15 – régularisation sous 7 jours – factures en souffrance" at bounding box center [296, 149] width 117 height 4
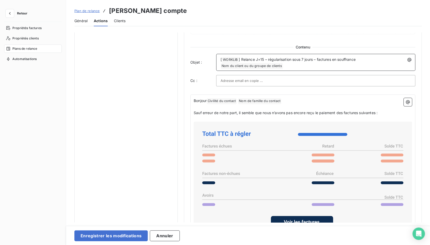
scroll to position [310, 0]
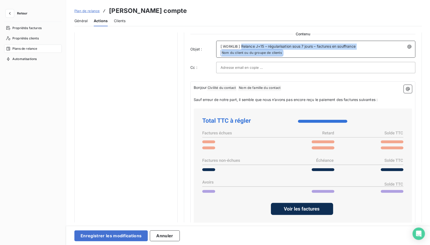
drag, startPoint x: 241, startPoint y: 46, endPoint x: 306, endPoint y: 51, distance: 65.3
click at [306, 51] on p "[ WORKLIB ﻿ ] Relance J+15 – régularisation sous 7 jours – factures en souffran…" at bounding box center [316, 50] width 193 height 12
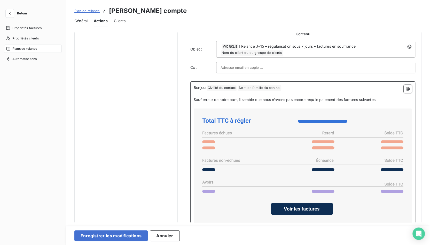
click at [212, 99] on span "Sauf erreur de notre part, il semble que nous n’avons pas encore reçu le paieme…" at bounding box center [286, 100] width 184 height 4
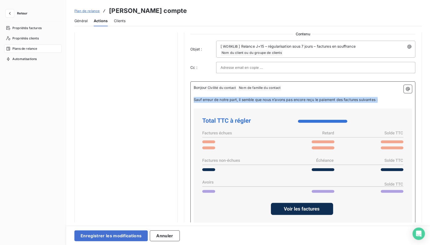
click at [212, 99] on span "Sauf erreur de notre part, il semble que nous n’avons pas encore reçu le paieme…" at bounding box center [286, 100] width 184 height 4
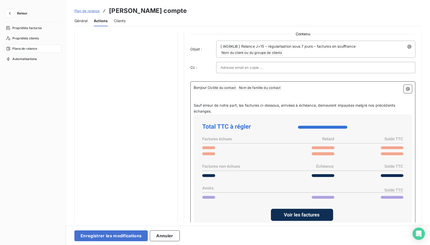
click at [212, 103] on p "Sauf erreur de notre part, les factures ci-dessous, arrivées à échéance, demeur…" at bounding box center [303, 109] width 218 height 12
click at [212, 98] on p "﻿" at bounding box center [303, 100] width 218 height 6
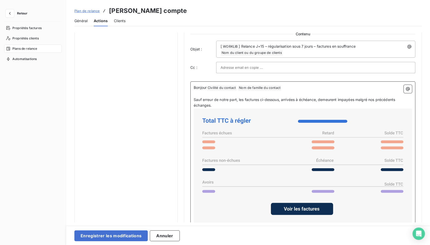
click at [256, 103] on p "Sauf erreur de notre part, les factures ci-dessous, arrivées à échéance, demeur…" at bounding box center [303, 103] width 218 height 12
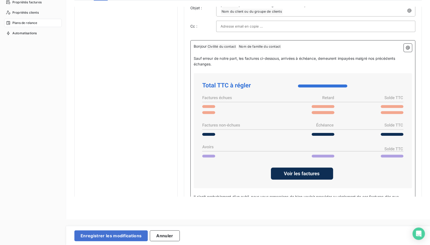
scroll to position [377, 0]
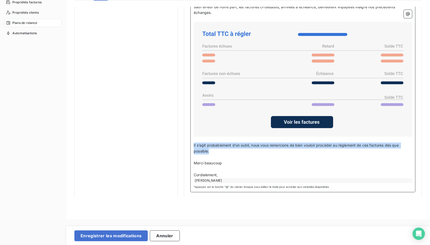
drag, startPoint x: 222, startPoint y: 152, endPoint x: 194, endPoint y: 141, distance: 30.4
click at [194, 143] on p "Il s’agit probablement d’un oubli, nous vous remercions de bien vouloir procéde…" at bounding box center [303, 149] width 218 height 12
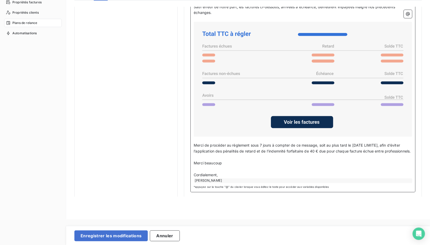
click at [206, 143] on span "Merci de procéder au règlement sous 7 jours à compter de ce message, soit au pl…" at bounding box center [302, 148] width 217 height 10
click at [215, 143] on span "Merci de procéder au règlement sous 7 jours à compter de ce message, afin d’évi…" at bounding box center [301, 148] width 214 height 10
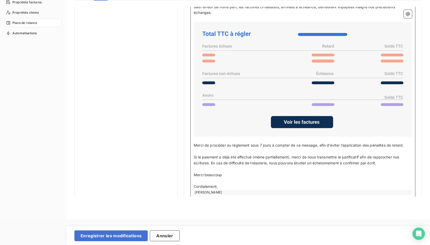
click at [224, 152] on p "﻿" at bounding box center [303, 152] width 218 height 6
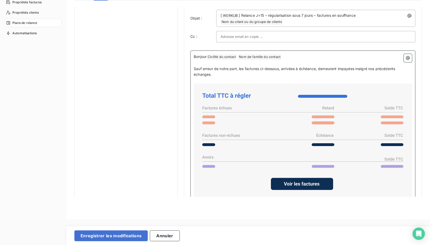
scroll to position [388, 0]
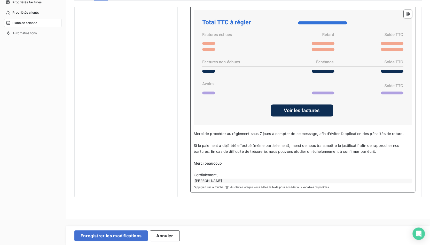
click at [362, 144] on span "Si le paiement a déjà été effectué (même partiellement), merci de nous transmet…" at bounding box center [297, 149] width 206 height 10
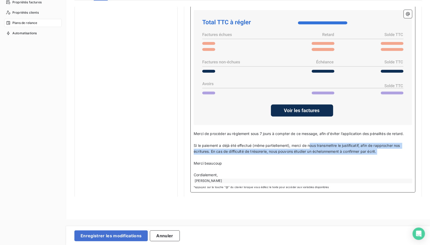
drag, startPoint x: 311, startPoint y: 144, endPoint x: 312, endPoint y: 156, distance: 12.5
click at [312, 156] on div "Bonjour Civilité du contact ﻿ Nom de famille du contact ﻿ ﻿ ﻿ Sauf erreur de no…" at bounding box center [303, 81] width 218 height 203
click at [312, 156] on p "﻿" at bounding box center [303, 158] width 218 height 6
drag, startPoint x: 383, startPoint y: 150, endPoint x: 209, endPoint y: 150, distance: 174.0
click at [209, 150] on p "Si le paiement a déjà été effectué (même partiellement), merci de nous transmet…" at bounding box center [303, 149] width 218 height 12
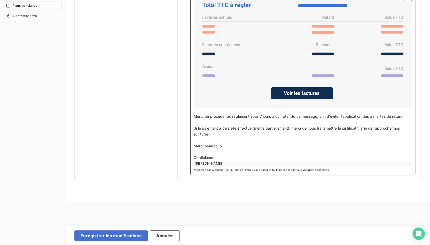
scroll to position [60, 0]
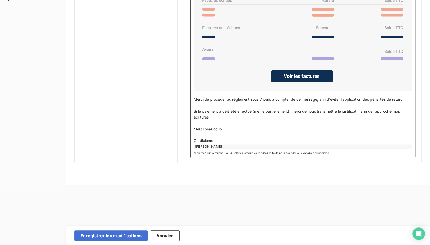
click at [207, 139] on span "Cordialement," at bounding box center [206, 141] width 24 height 4
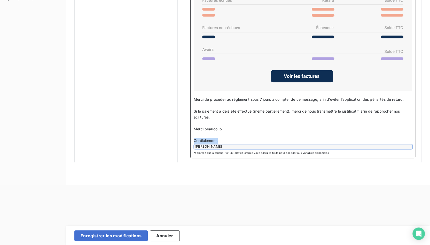
click at [207, 139] on span "Cordialement," at bounding box center [206, 141] width 24 height 4
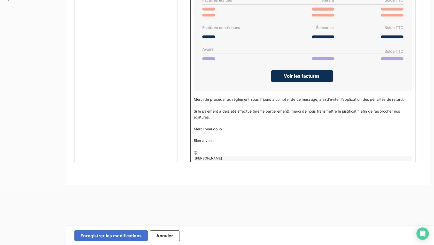
click at [212, 150] on html "Retour Propriétés factures Propriétés clients Plans de relance Automatisations …" at bounding box center [217, 62] width 434 height 245
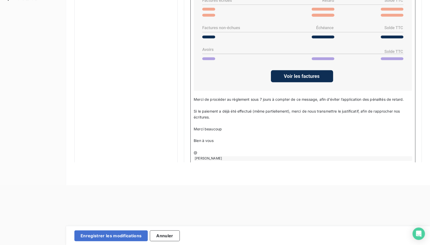
click at [207, 153] on html "Retour Propriétés factures Propriétés clients Plans de relance Automatisations …" at bounding box center [215, 62] width 430 height 245
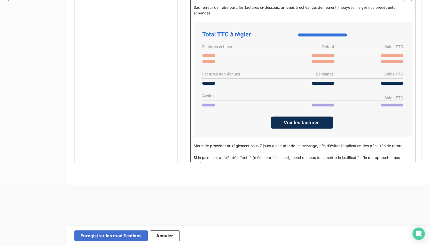
scroll to position [363, 0]
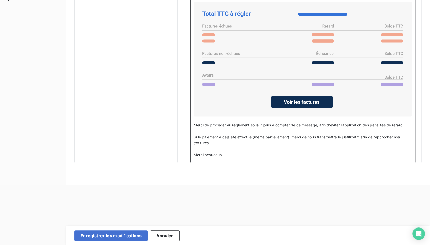
click at [207, 153] on span "Merci beaucoup" at bounding box center [208, 155] width 28 height 4
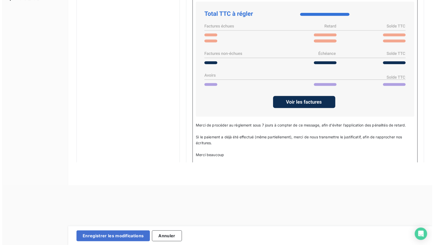
scroll to position [400, 0]
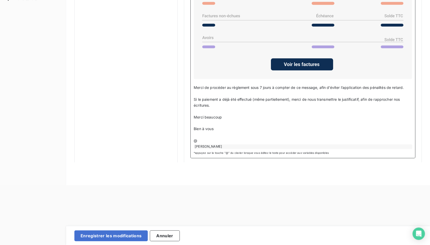
click at [207, 146] on div "[PERSON_NAME]" at bounding box center [303, 147] width 218 height 5
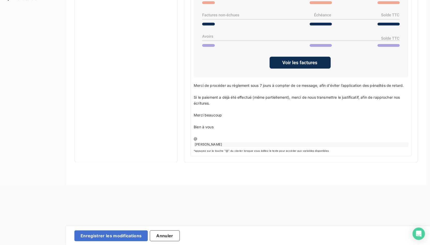
click at [207, 139] on html "Retour Propriétés factures Propriétés clients Plans de relance Automatisations …" at bounding box center [215, 62] width 430 height 245
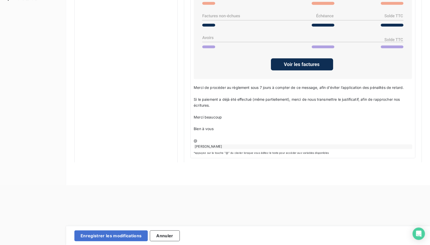
click at [207, 134] on html "Retour Propriétés factures Propriétés clients Plans de relance Automatisations …" at bounding box center [215, 62] width 430 height 245
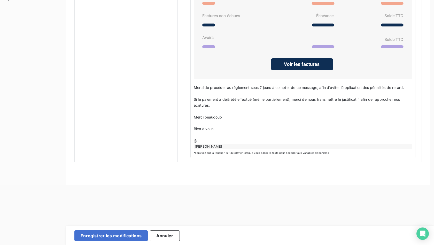
click at [206, 136] on html "Retour Propriétés factures Propriétés clients Plans de relance Automatisations …" at bounding box center [217, 62] width 434 height 245
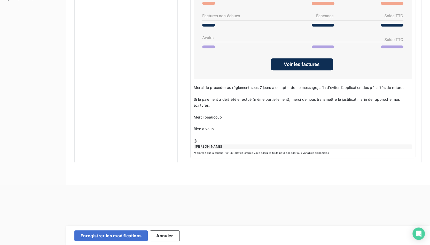
click at [206, 131] on html "Retour Propriétés factures Propriétés clients Plans de relance Automatisations …" at bounding box center [215, 62] width 430 height 245
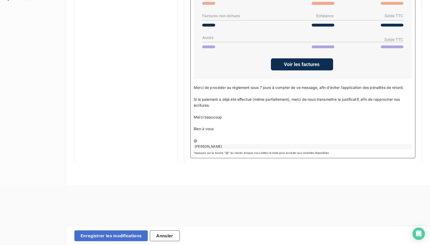
click at [219, 127] on p "Bien à vous" at bounding box center [303, 129] width 218 height 6
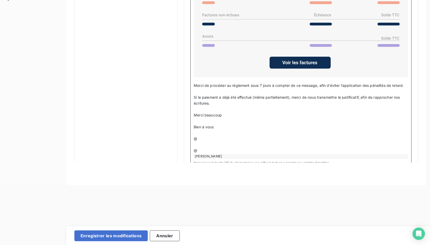
click at [222, 145] on html "Retour Propriétés factures Propriétés clients Plans de relance Automatisations …" at bounding box center [215, 62] width 430 height 245
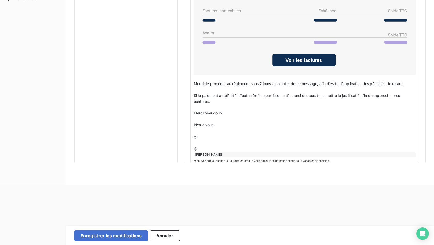
click at [217, 149] on html "Retour Propriétés factures Propriétés clients Plans de relance Automatisations …" at bounding box center [217, 62] width 434 height 245
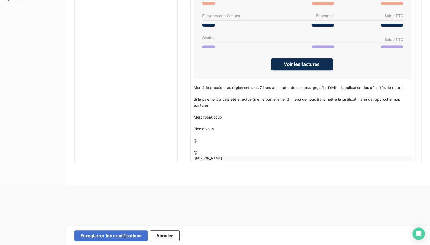
click at [215, 151] on html "Retour Propriétés factures Propriétés clients Plans de relance Automatisations …" at bounding box center [215, 62] width 430 height 245
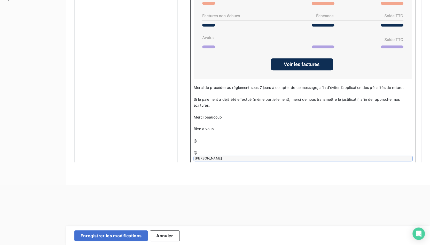
click at [215, 151] on p "@" at bounding box center [303, 153] width 218 height 6
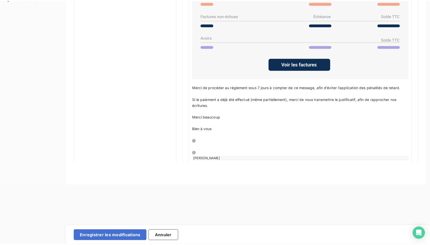
scroll to position [9, 0]
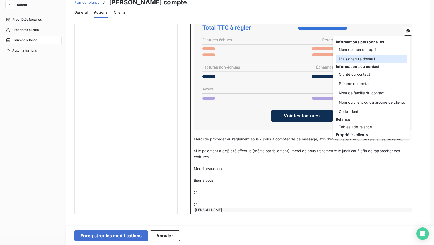
click at [364, 55] on div "Ma signature d’email" at bounding box center [371, 59] width 71 height 8
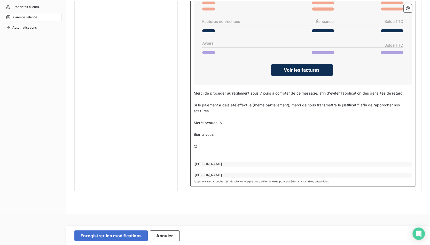
scroll to position [60, 0]
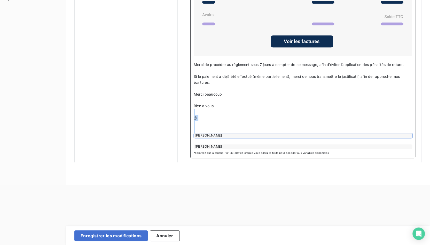
drag, startPoint x: 195, startPoint y: 107, endPoint x: 210, endPoint y: 136, distance: 31.7
click at [210, 136] on div "Bonjour Civilité du contact ﻿ Nom de famille du contact ﻿ ﻿ ﻿ Sauf erreur de no…" at bounding box center [303, 30] width 218 height 238
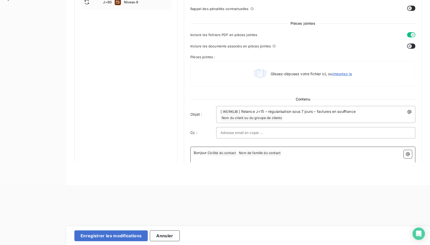
scroll to position [162, 0]
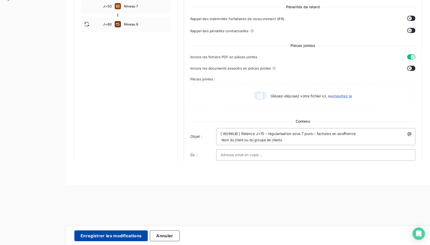
click at [132, 232] on button "Enregistrer les modifications" at bounding box center [110, 236] width 73 height 11
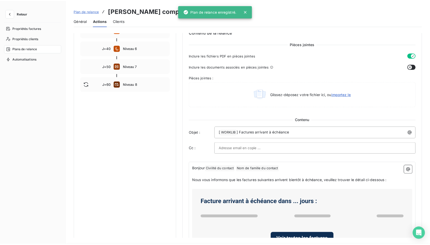
scroll to position [37, 0]
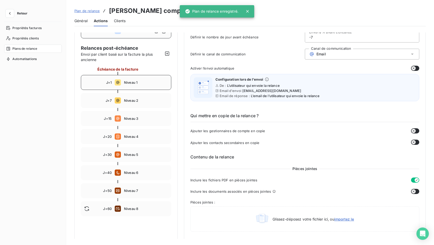
click at [137, 86] on div "J+1 Niveau 1" at bounding box center [126, 82] width 90 height 15
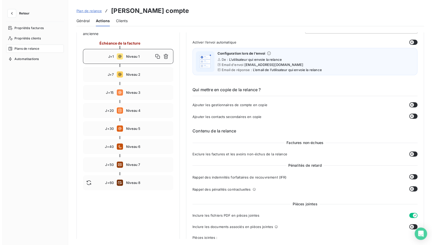
scroll to position [77, 0]
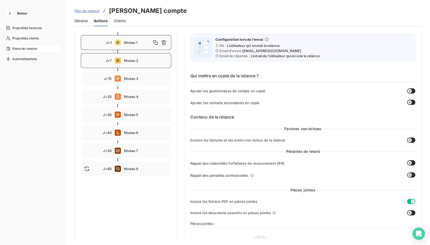
click at [137, 63] on div "J+7 Niveau 2" at bounding box center [126, 60] width 90 height 15
click at [137, 78] on span "Niveau 3" at bounding box center [146, 79] width 44 height 4
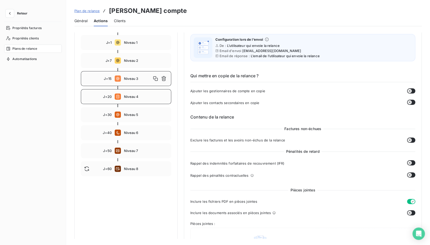
click at [137, 93] on div "J+20 Niveau 4" at bounding box center [126, 96] width 90 height 15
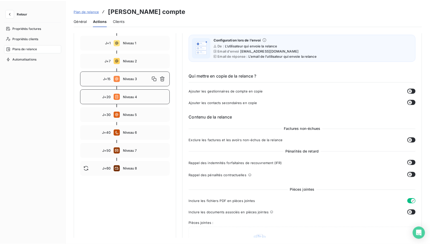
scroll to position [21, 0]
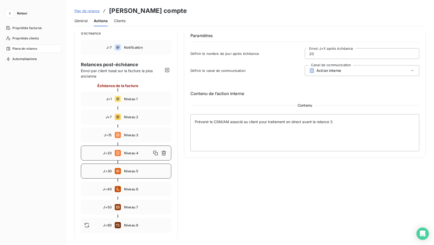
click at [137, 166] on div "J+30 Niveau 5" at bounding box center [126, 171] width 90 height 15
type input "30"
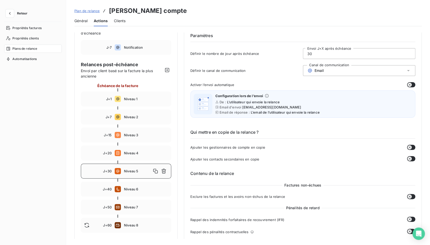
scroll to position [77, 0]
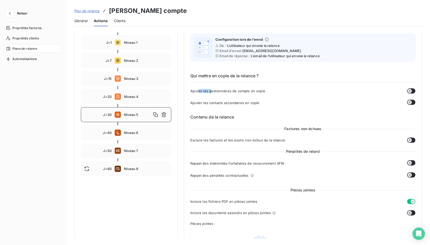
drag, startPoint x: 199, startPoint y: 89, endPoint x: 230, endPoint y: 93, distance: 31.2
click at [222, 91] on span "Ajouter les gestionnaires de compte en copie" at bounding box center [227, 91] width 75 height 4
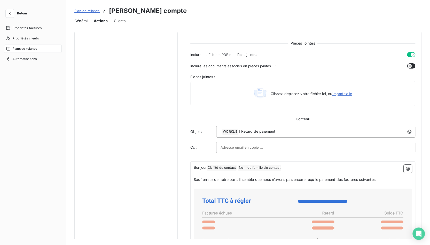
scroll to position [258, 0]
